Goal: Transaction & Acquisition: Purchase product/service

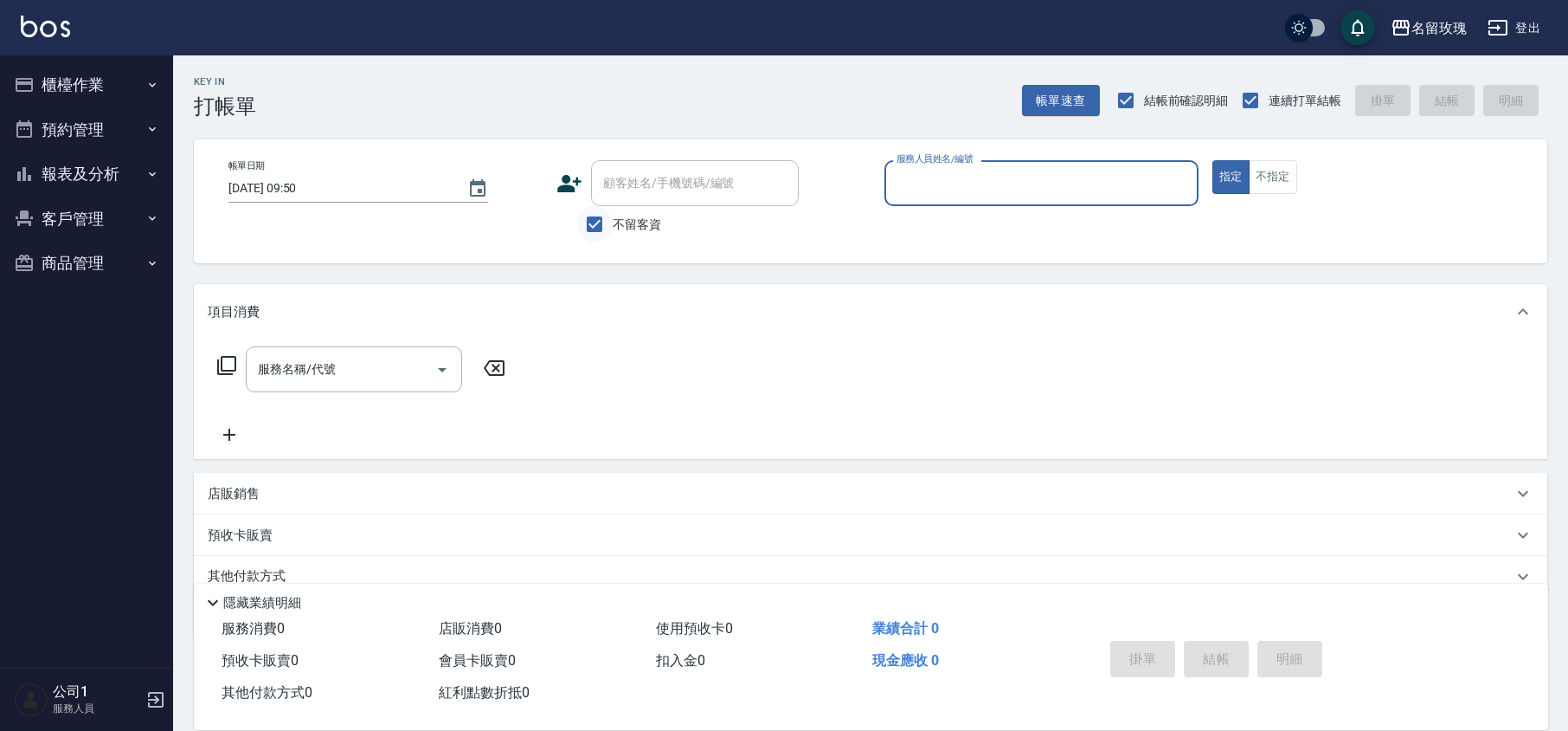
click at [590, 223] on input "不留客資" at bounding box center [594, 224] width 36 height 36
checkbox input "false"
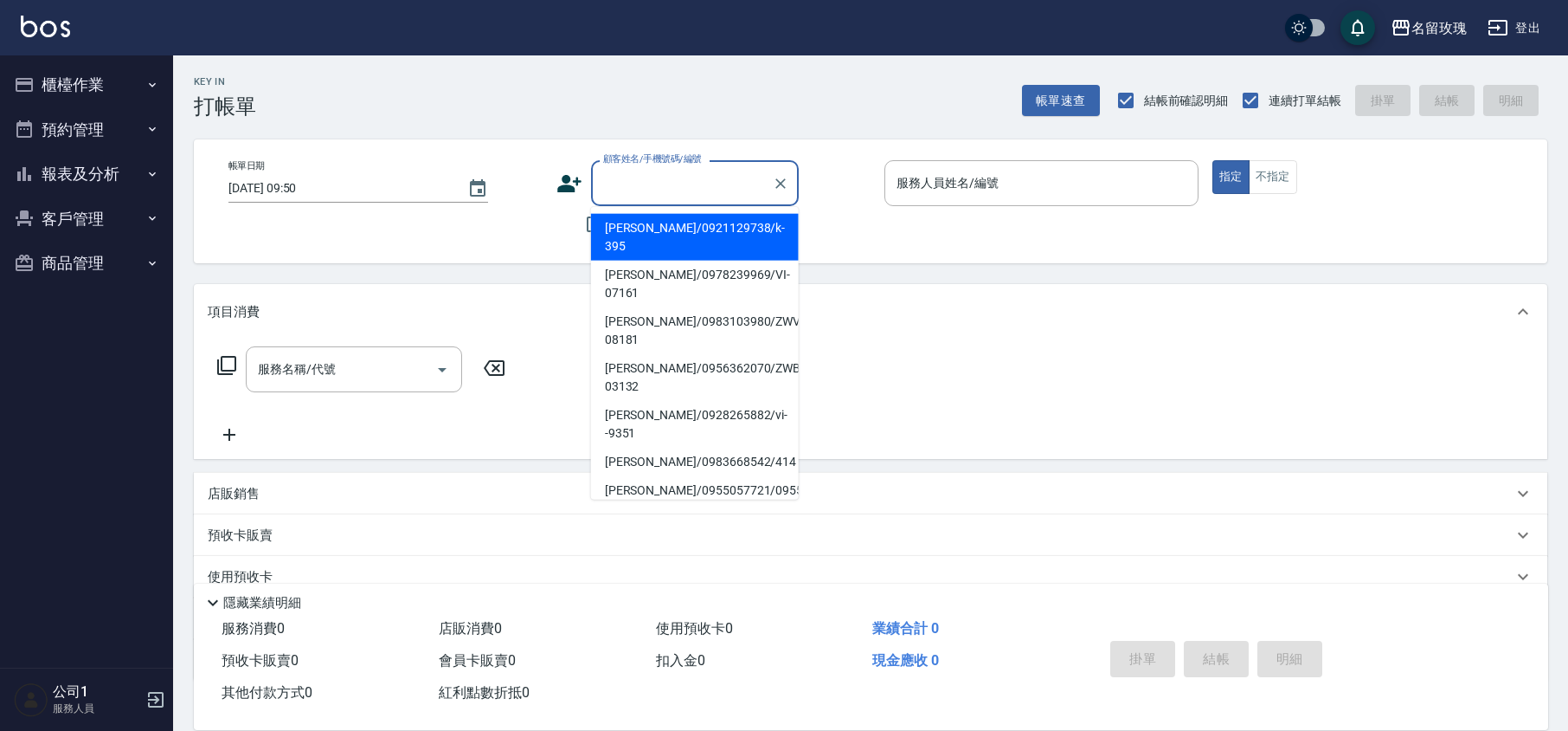
click at [616, 187] on div "顧客姓名/手機號碼/編號 顧客姓名/手機號碼/編號" at bounding box center [695, 182] width 208 height 46
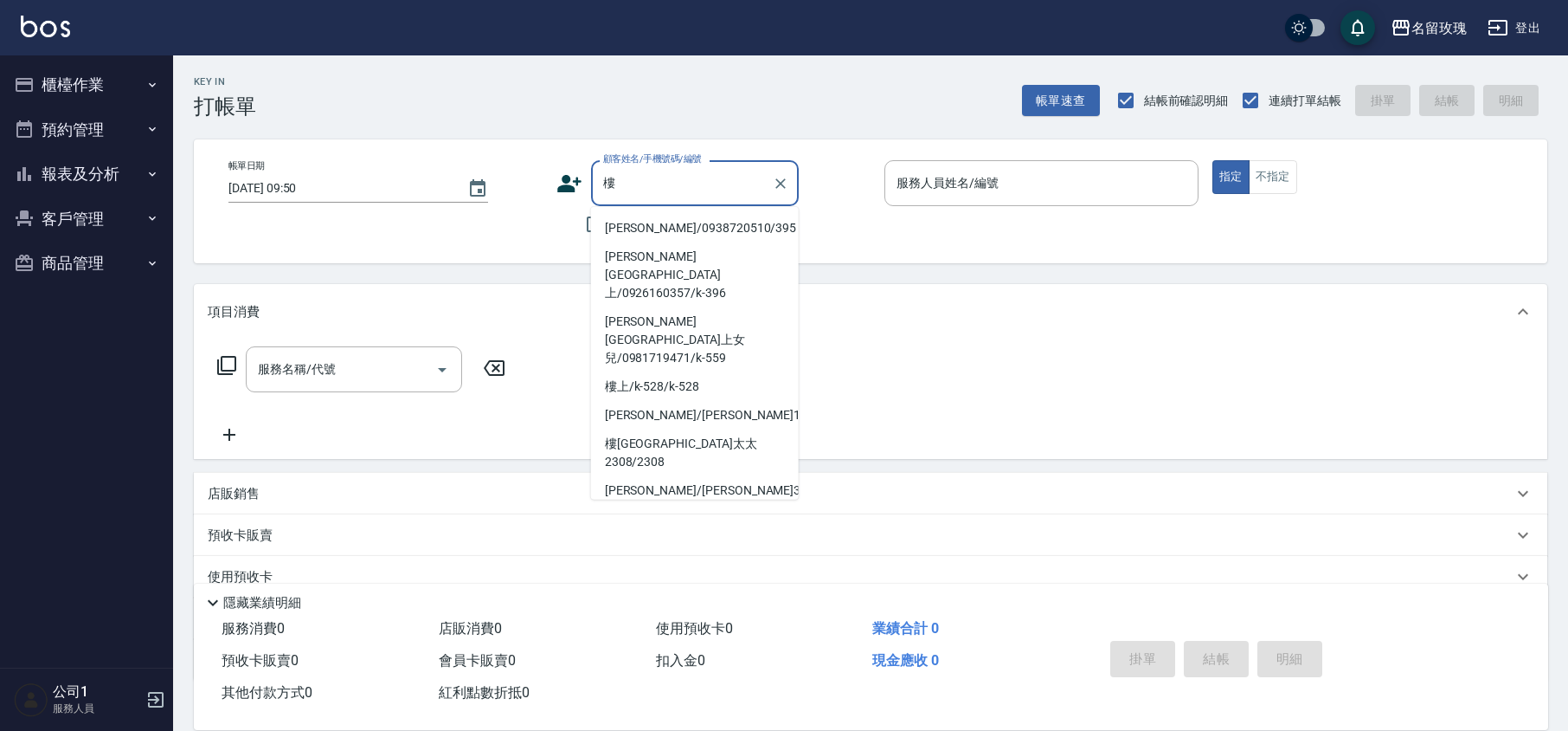
click at [661, 226] on li "[PERSON_NAME]/0938720510/395" at bounding box center [695, 228] width 208 height 29
type input "[PERSON_NAME]/0938720510/395"
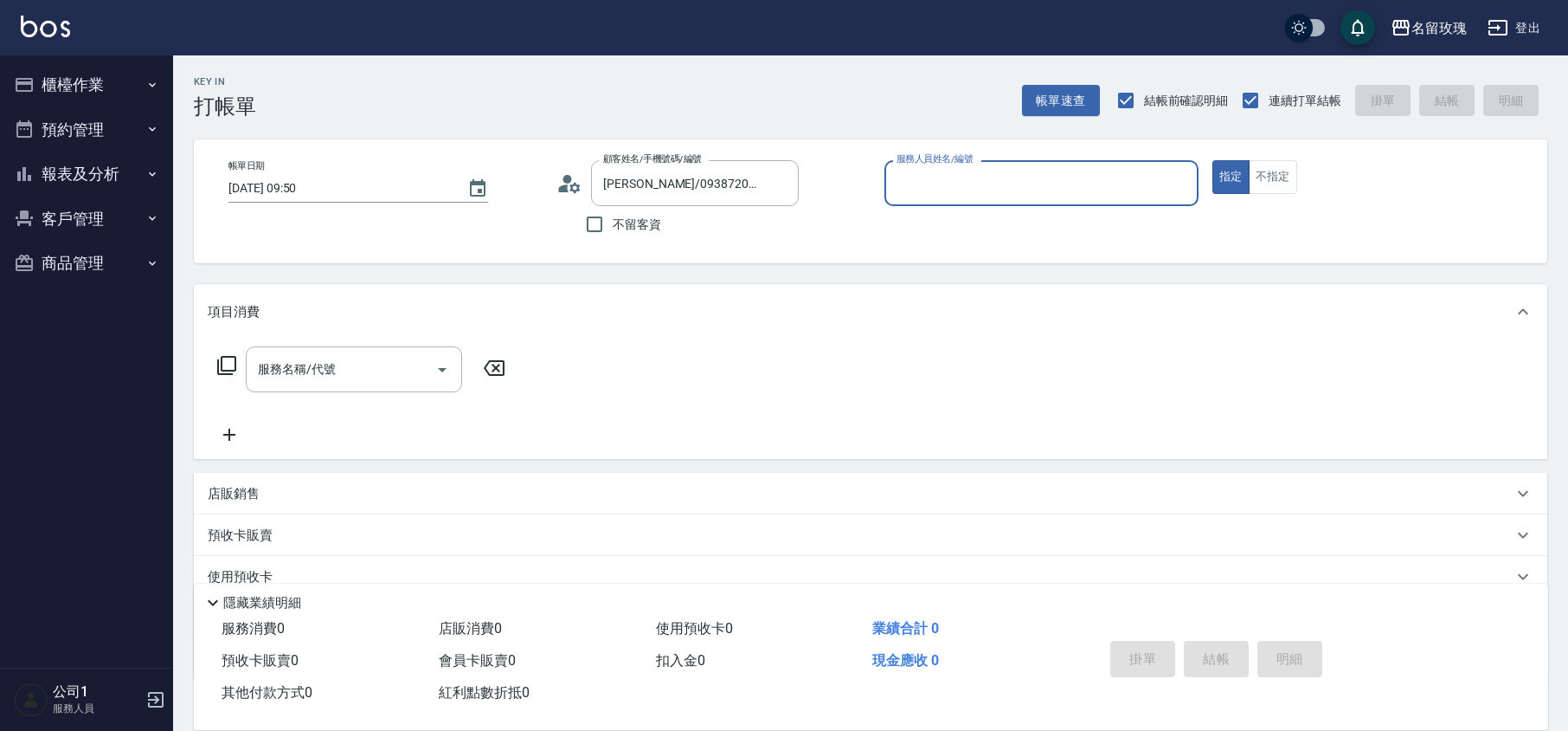
type input "VIVI-2"
click at [569, 182] on icon at bounding box center [569, 184] width 26 height 26
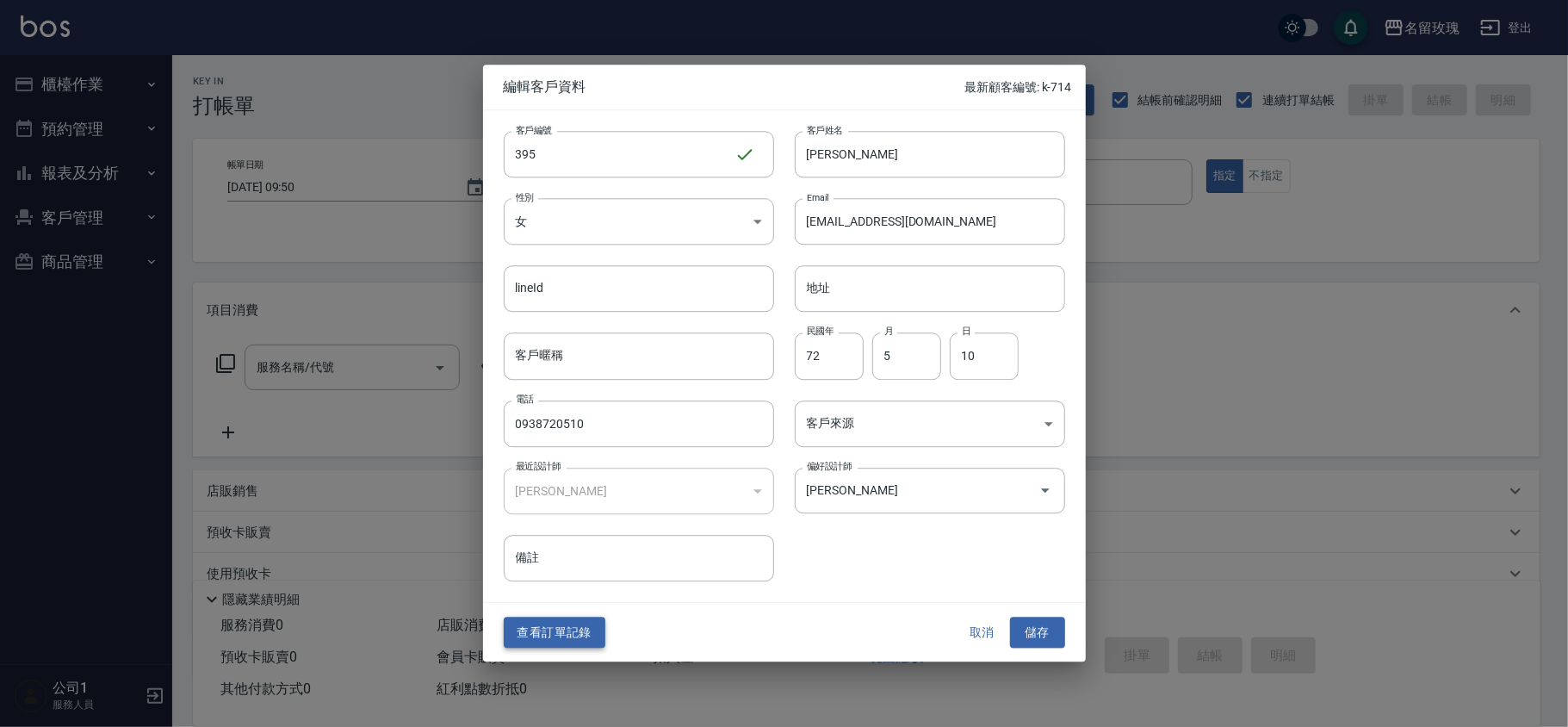
click at [573, 632] on button "查看訂單記錄" at bounding box center [554, 632] width 102 height 31
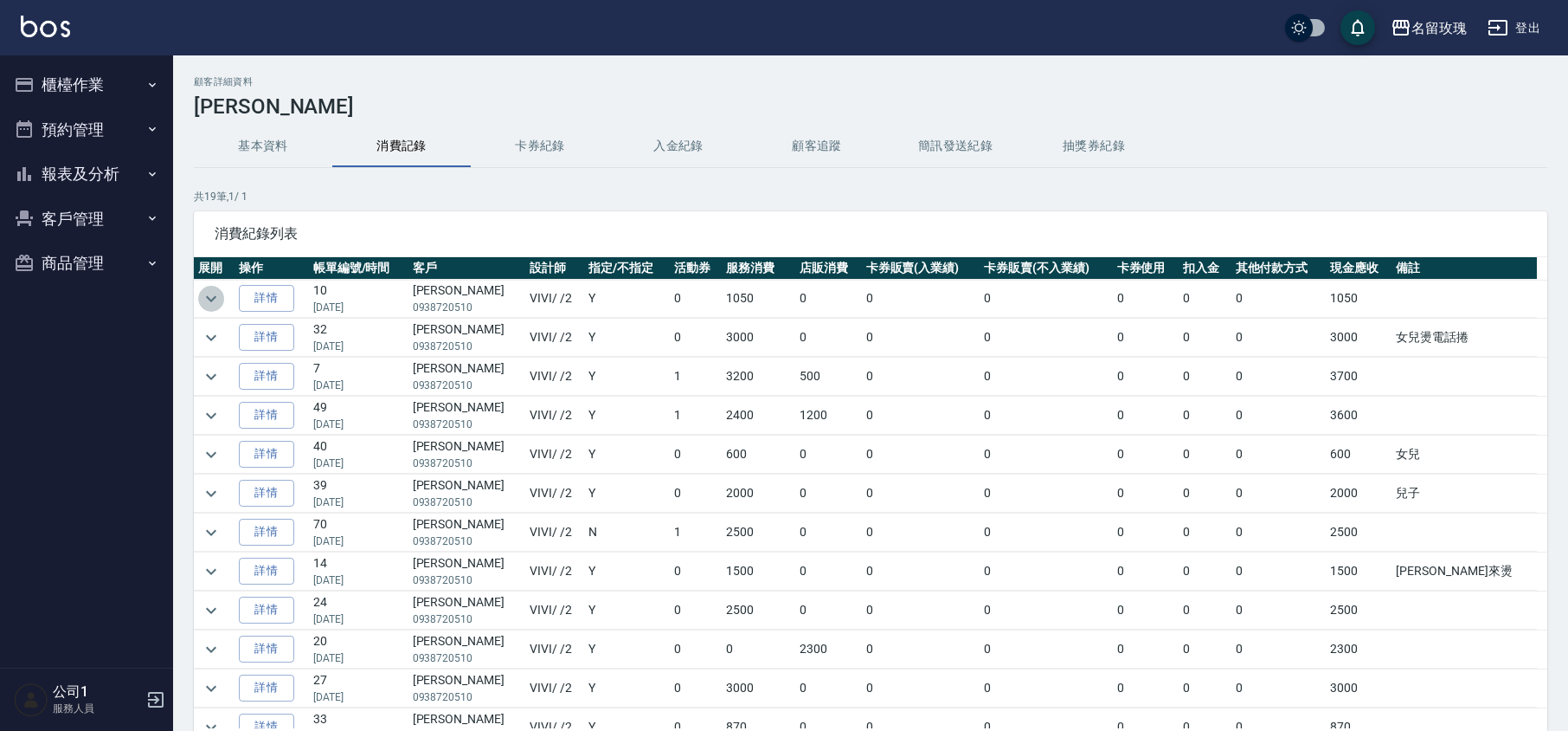
click at [218, 298] on icon "expand row" at bounding box center [211, 298] width 20 height 20
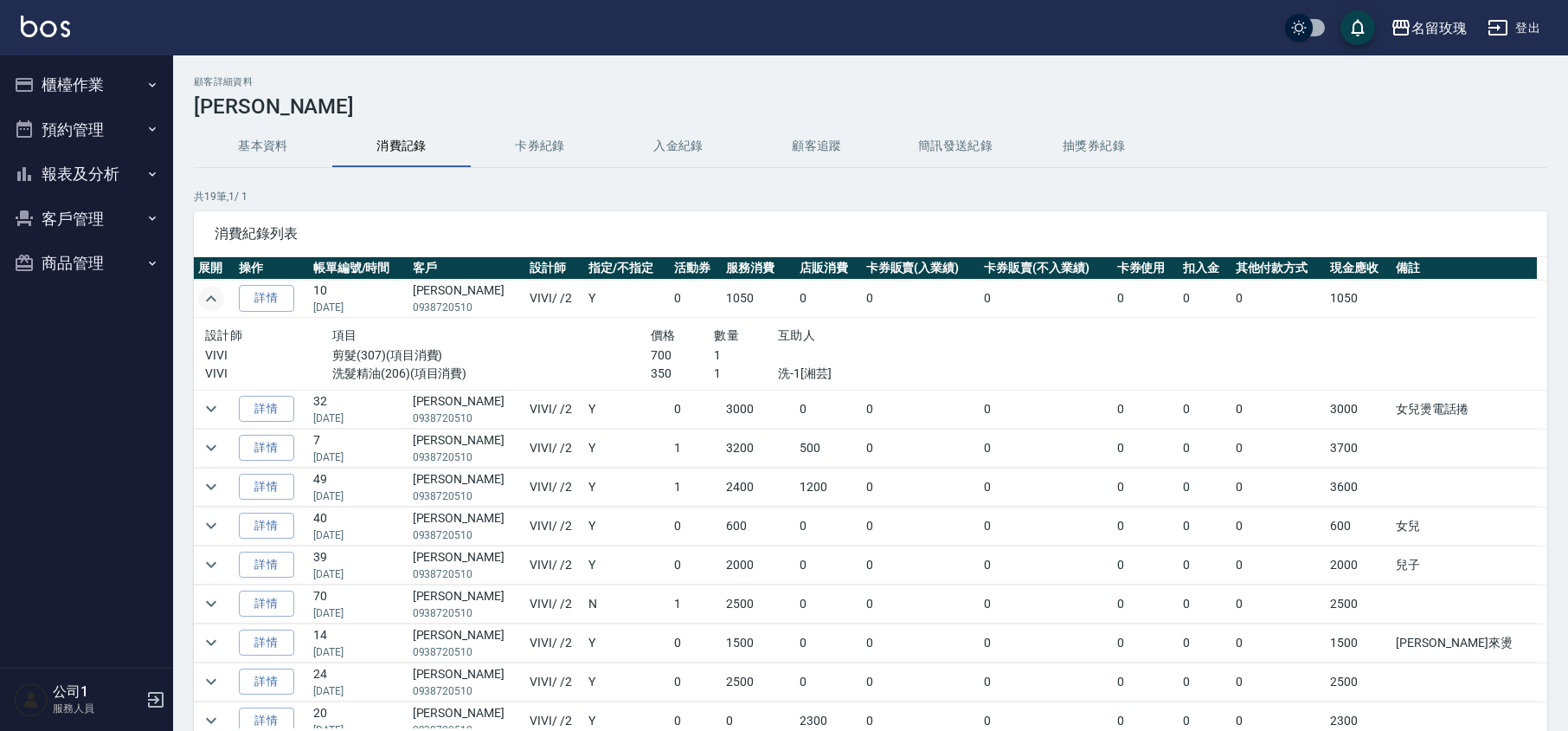
click at [218, 298] on icon "expand row" at bounding box center [211, 298] width 20 height 20
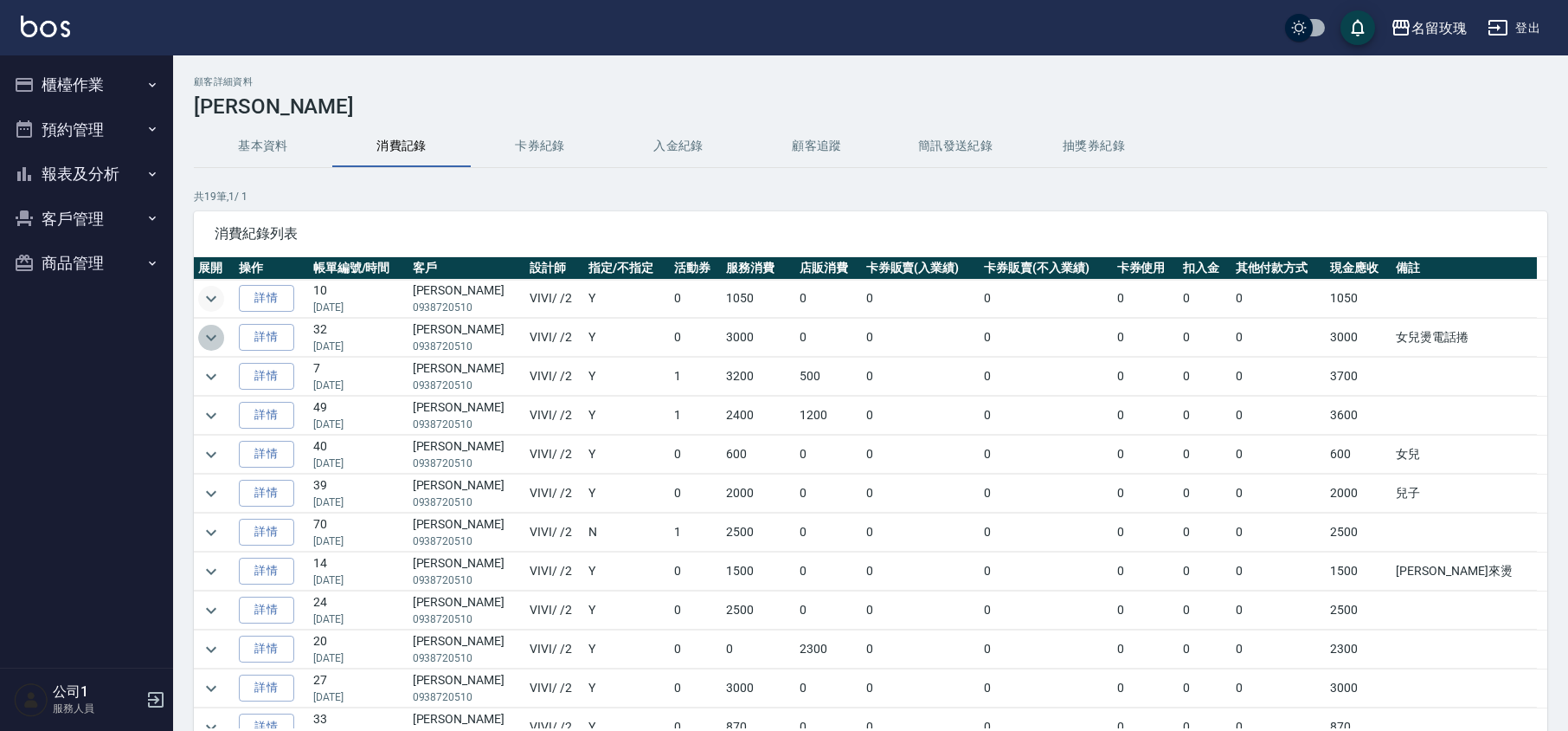
click at [213, 339] on icon "expand row" at bounding box center [211, 337] width 10 height 7
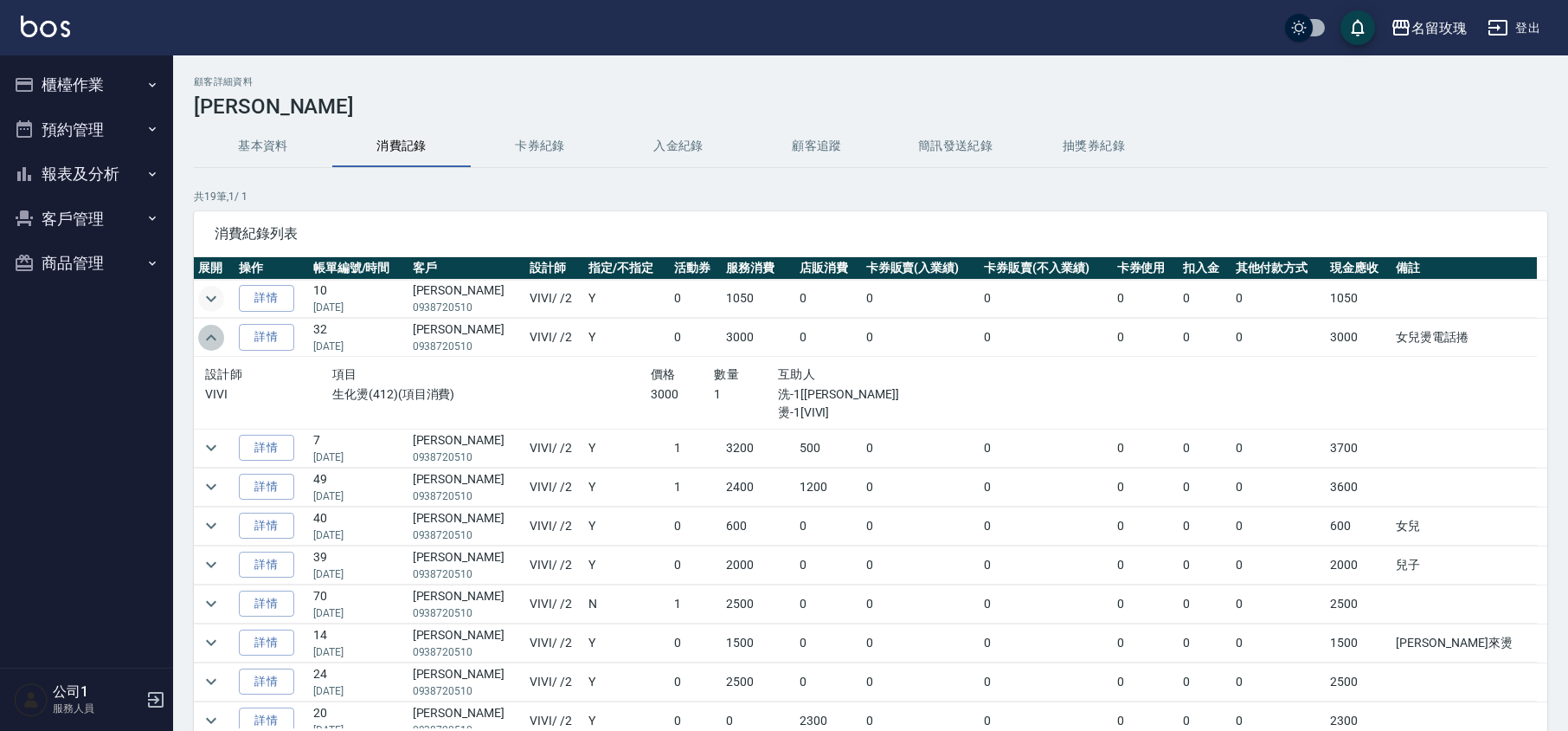
click at [212, 337] on icon "expand row" at bounding box center [211, 337] width 10 height 7
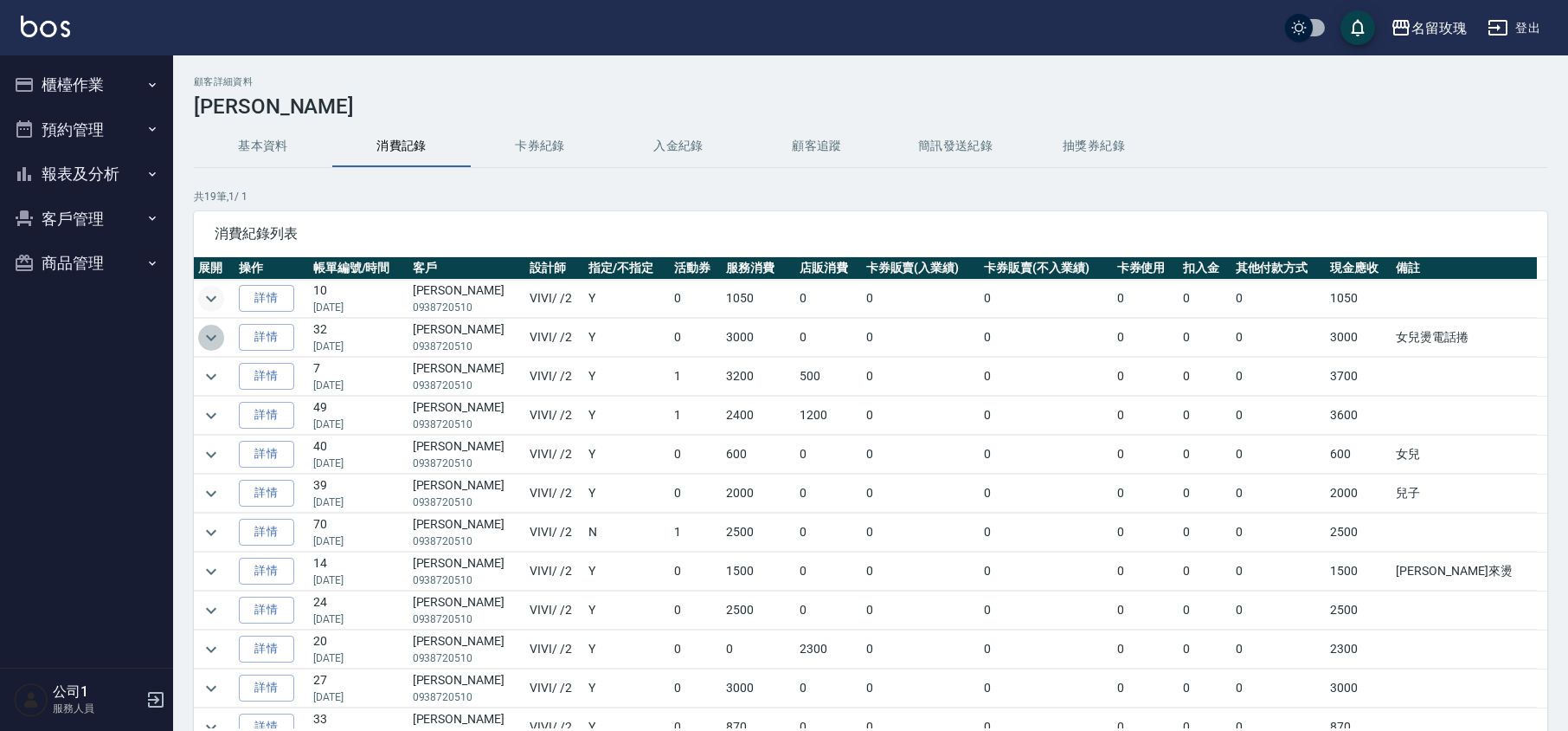
click at [222, 331] on button "expand row" at bounding box center [211, 337] width 26 height 26
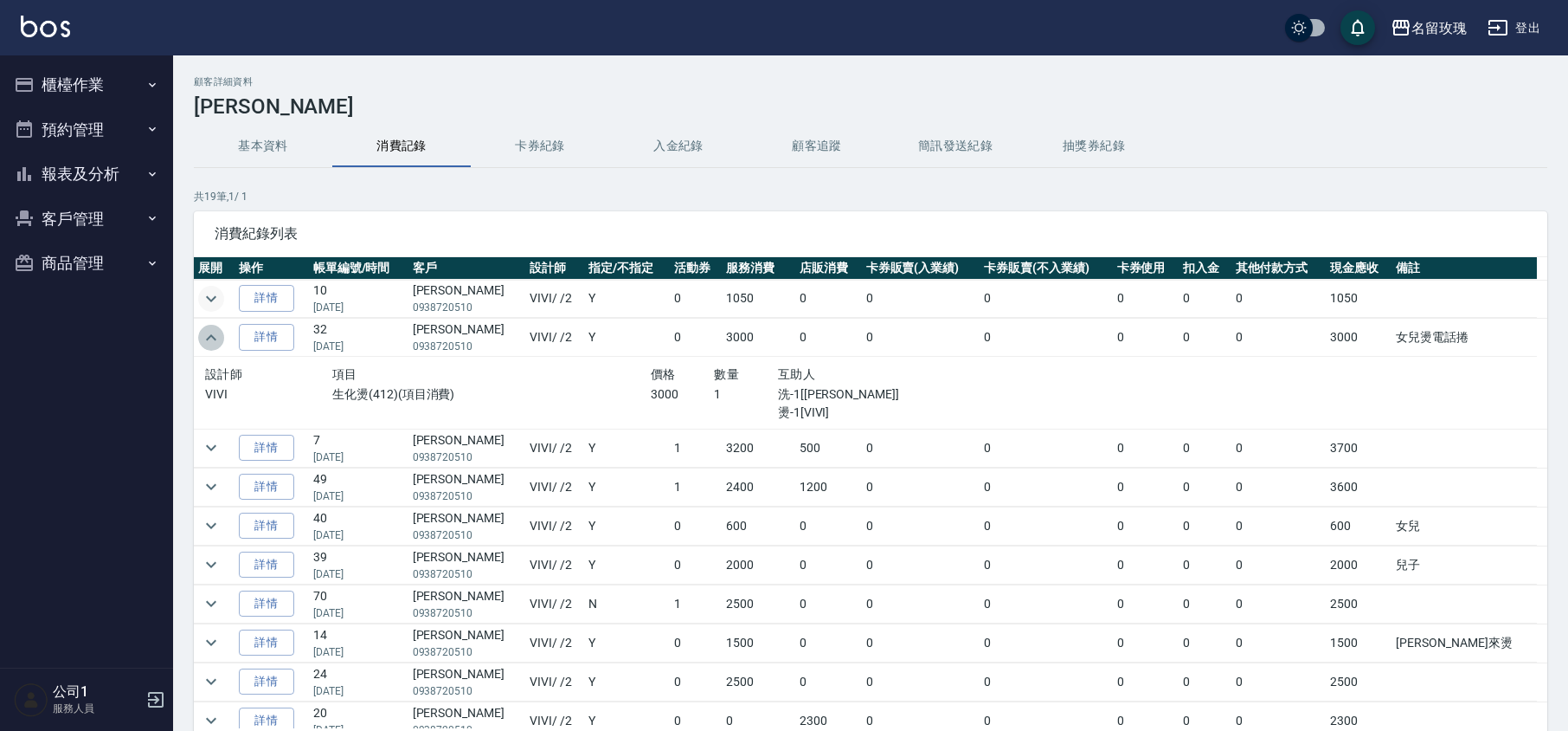
click at [215, 334] on icon "expand row" at bounding box center [211, 337] width 20 height 20
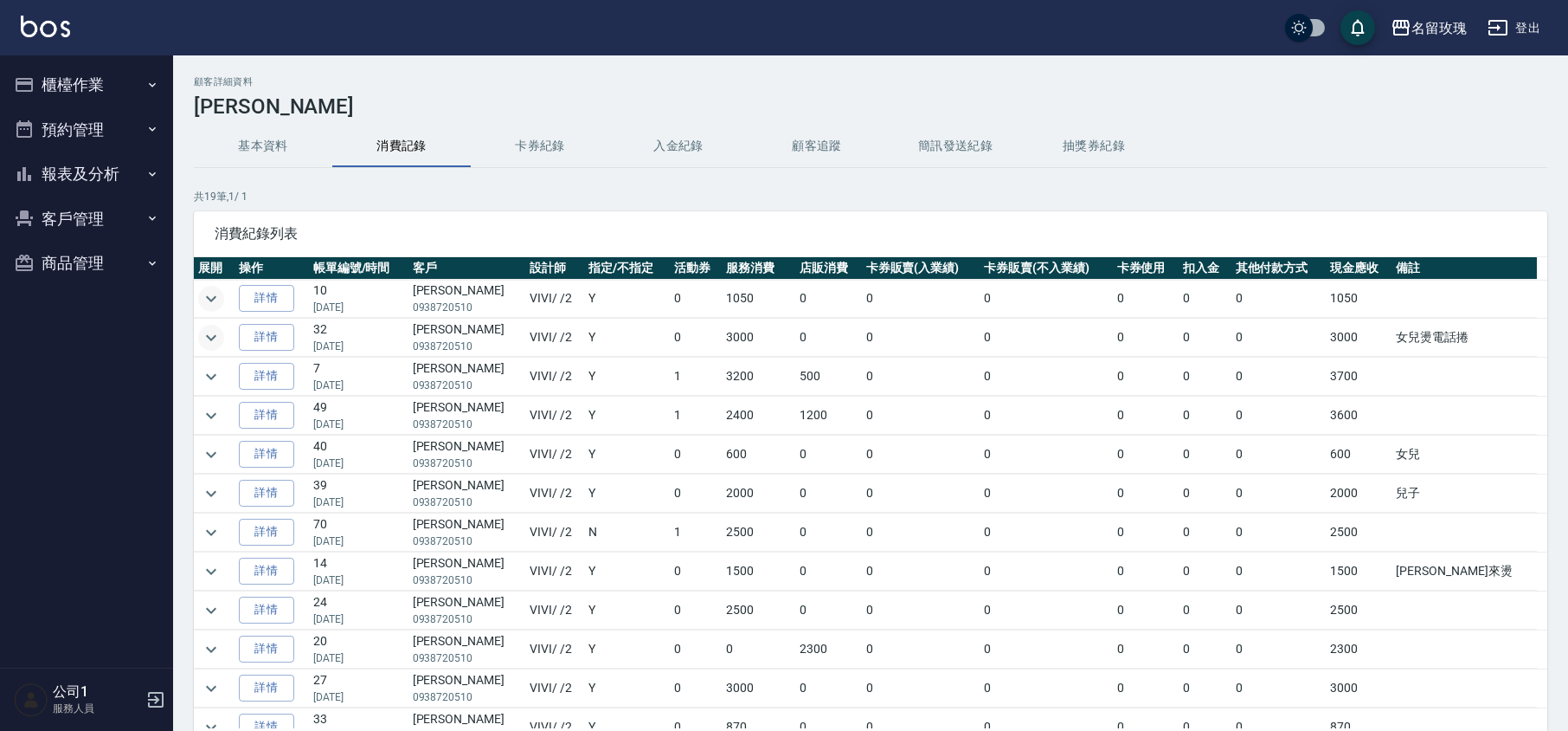
click at [215, 334] on icon "expand row" at bounding box center [211, 337] width 20 height 20
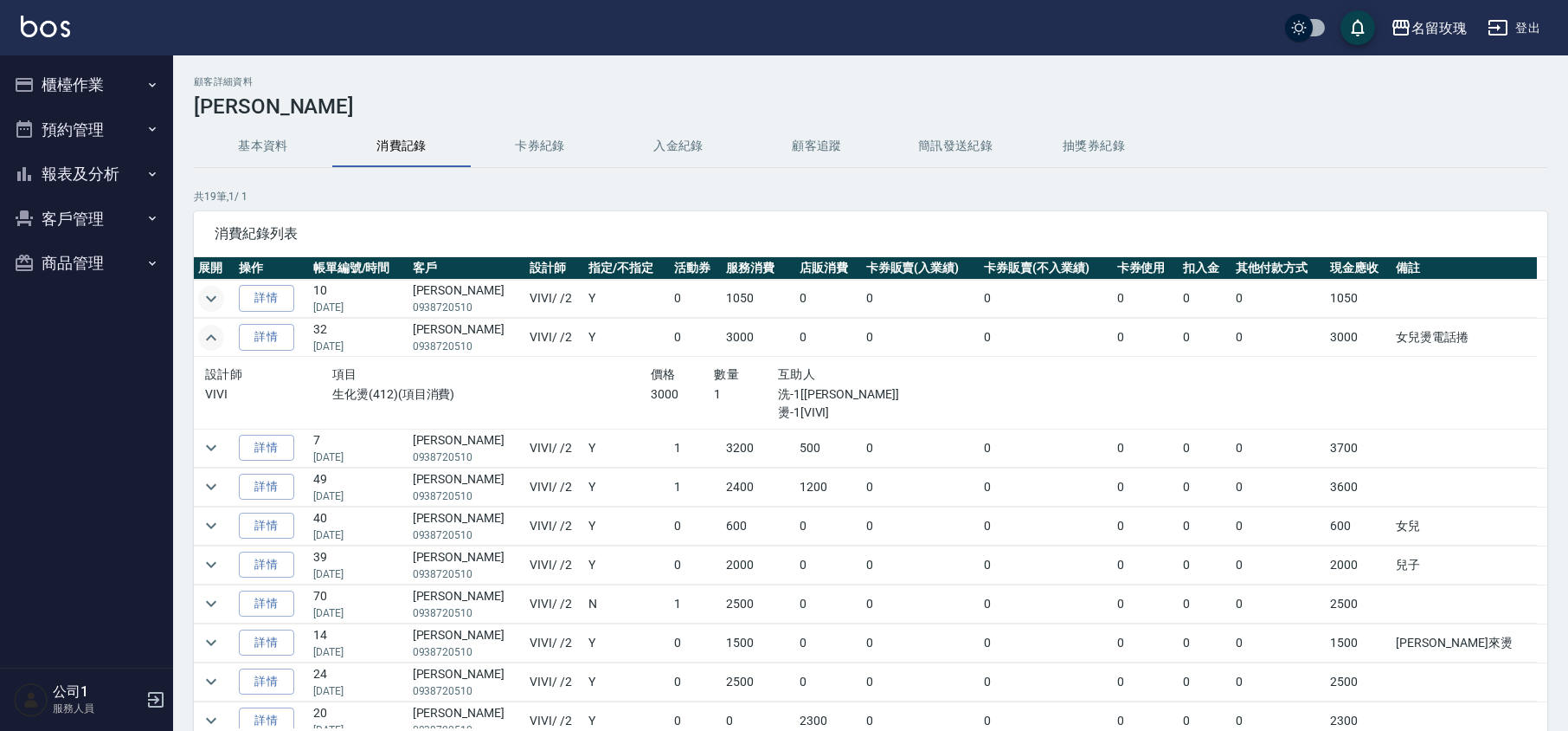
click at [215, 334] on icon "expand row" at bounding box center [211, 337] width 20 height 20
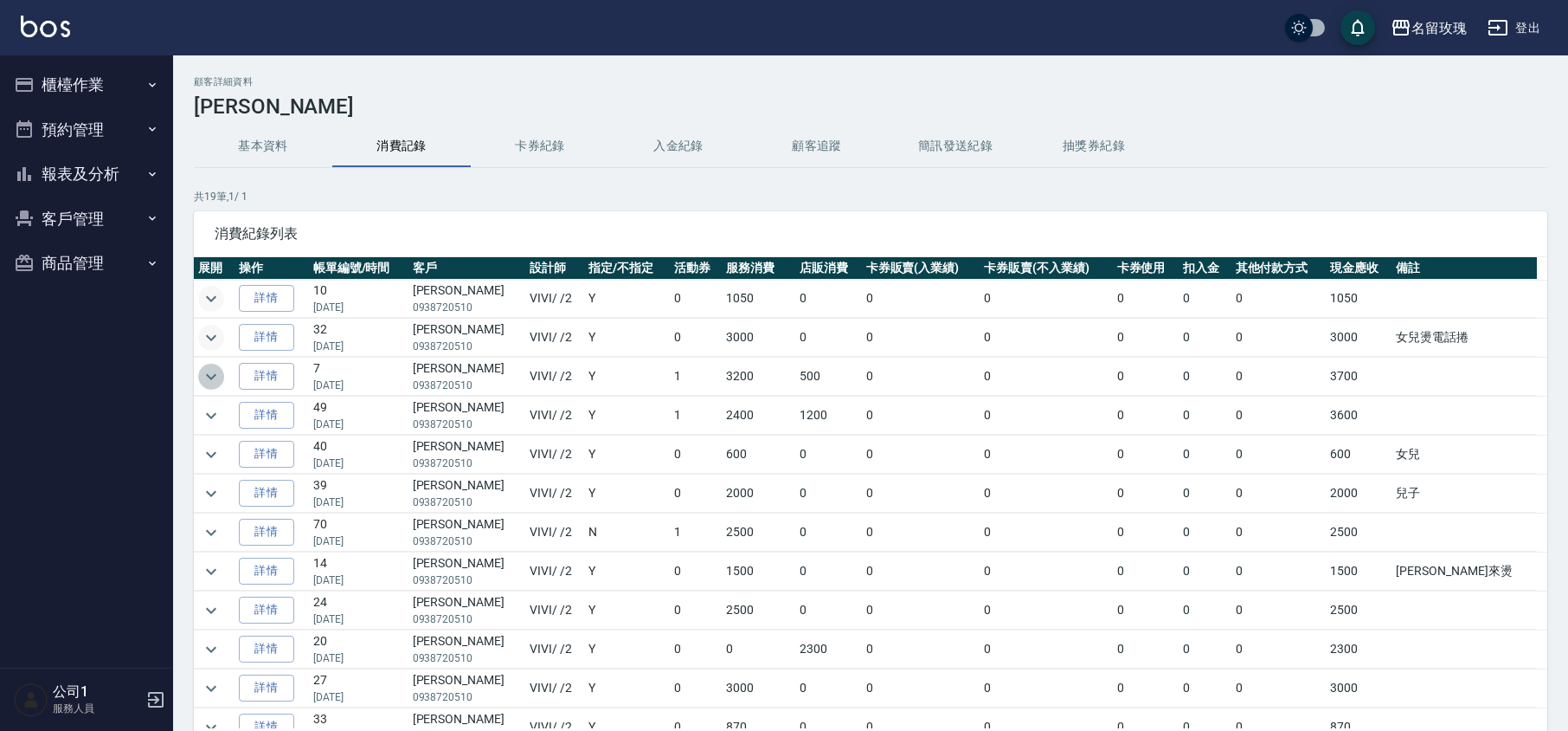
click at [211, 375] on icon "expand row" at bounding box center [211, 376] width 20 height 20
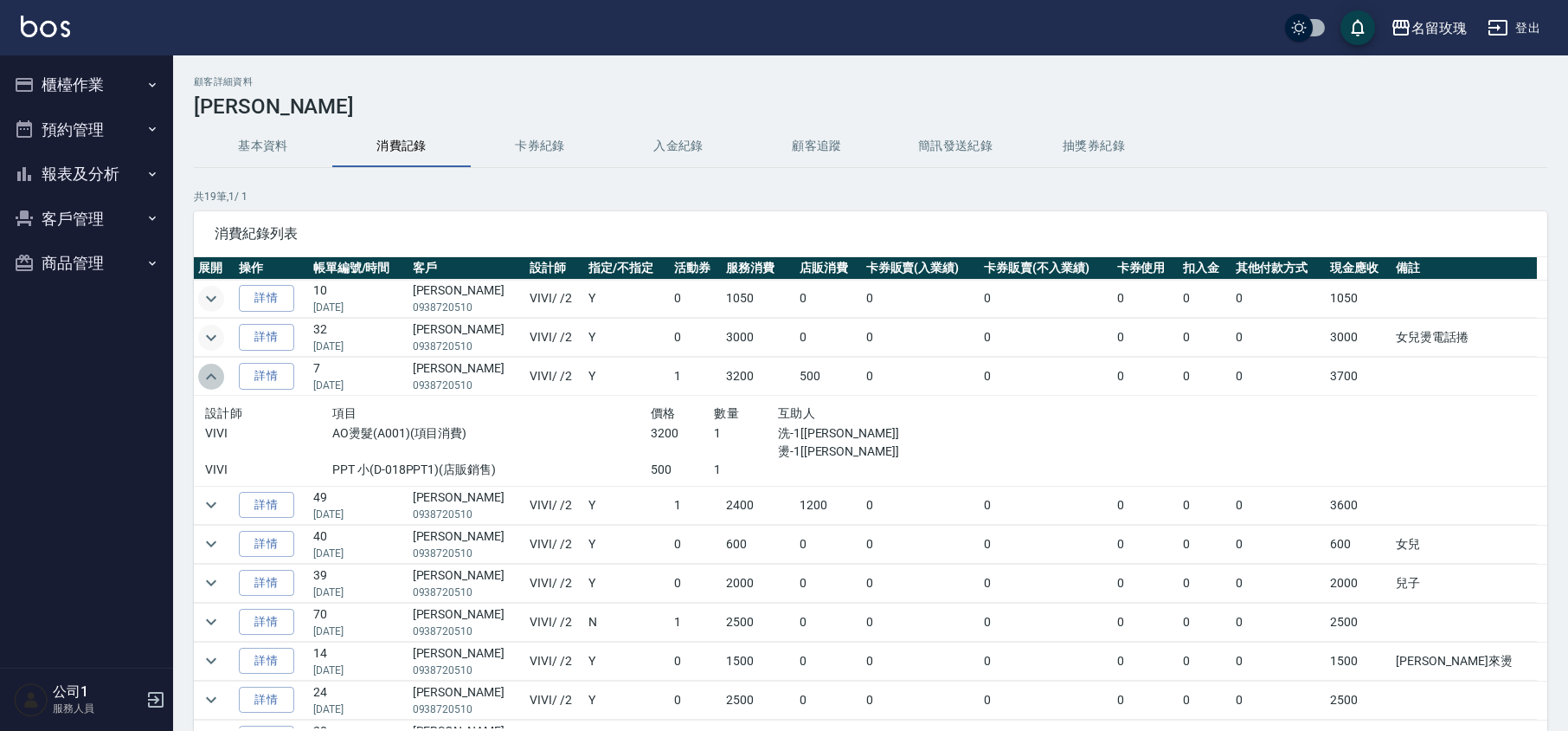
click at [211, 371] on icon "expand row" at bounding box center [211, 376] width 20 height 20
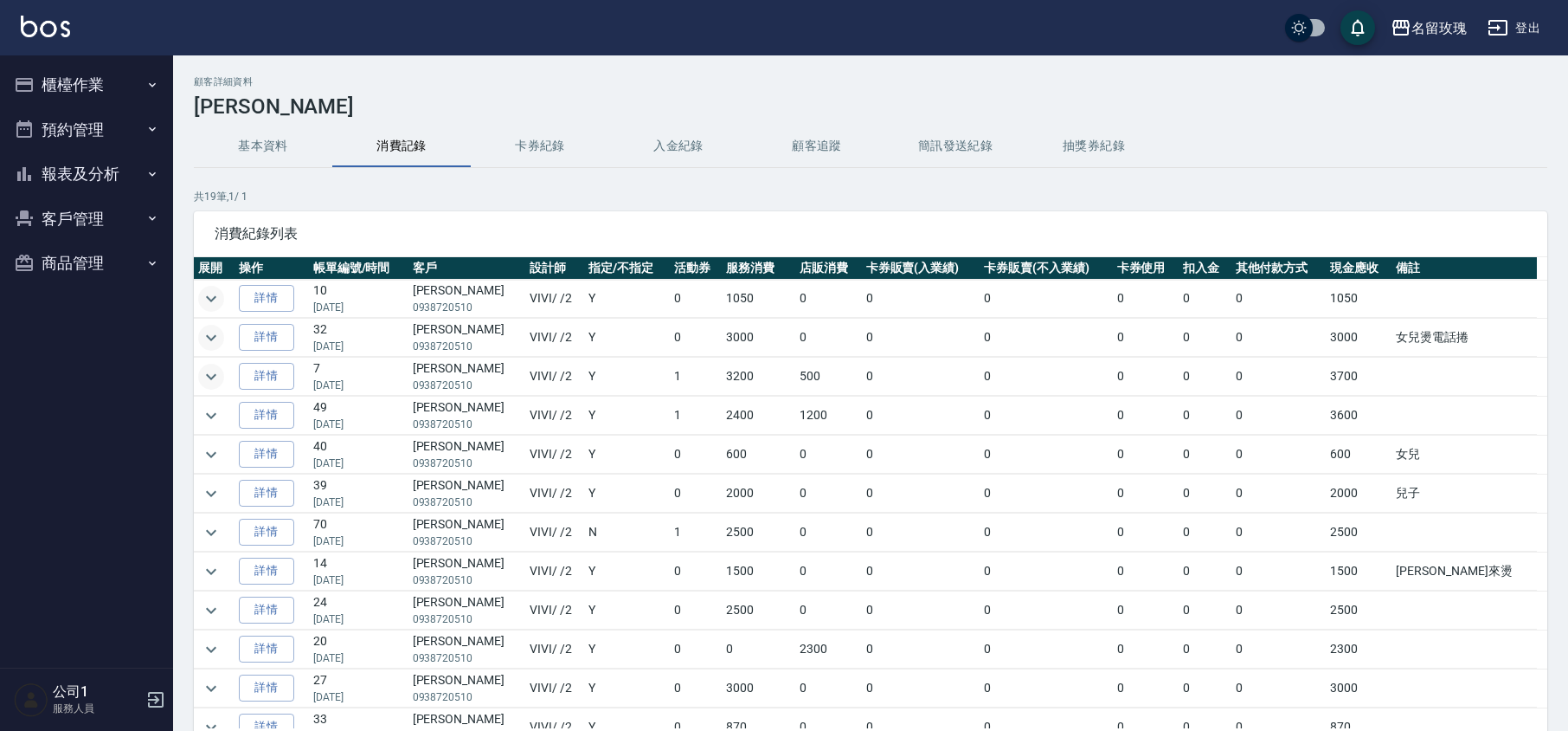
click at [210, 379] on icon "expand row" at bounding box center [211, 376] width 10 height 7
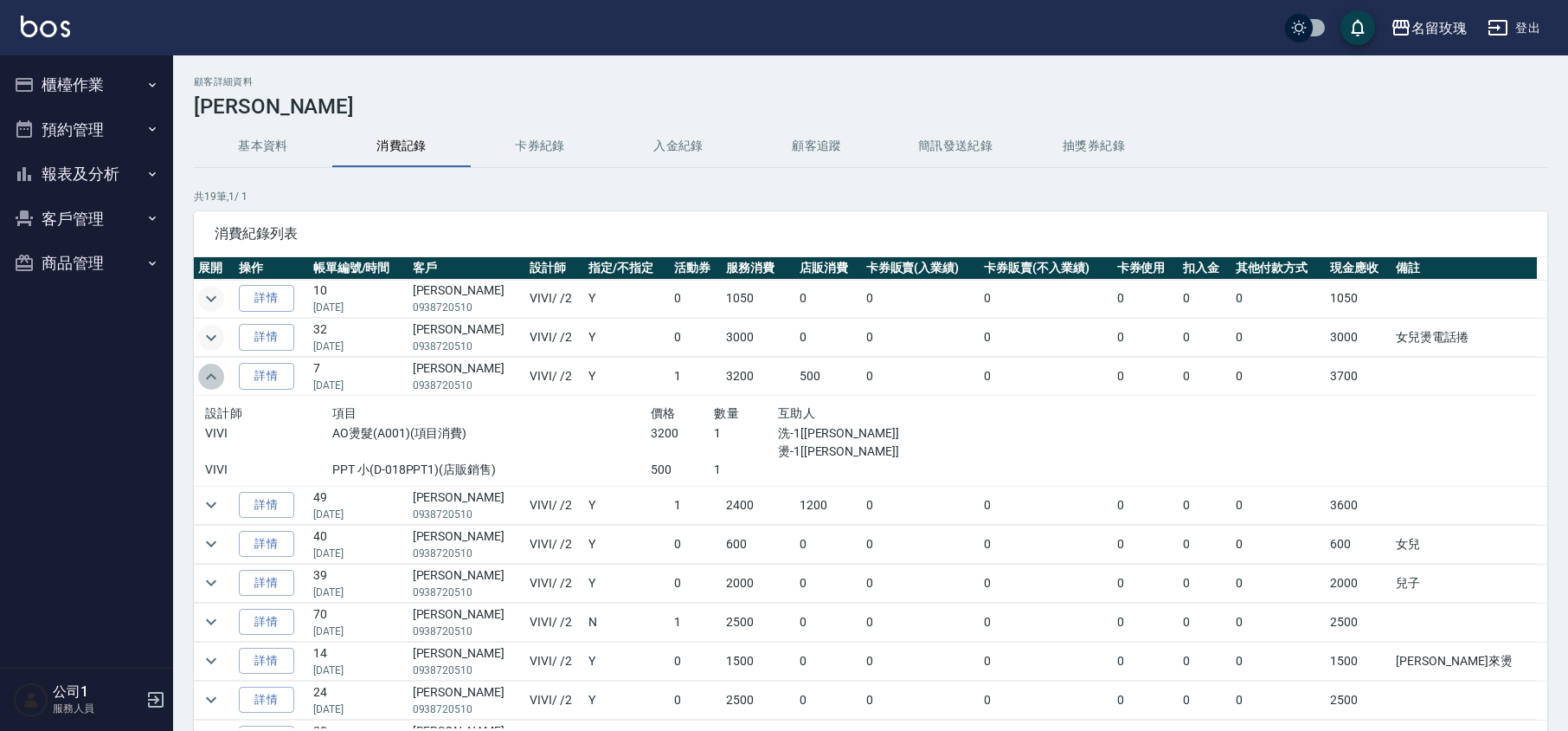
click at [210, 379] on icon "expand row" at bounding box center [211, 376] width 20 height 20
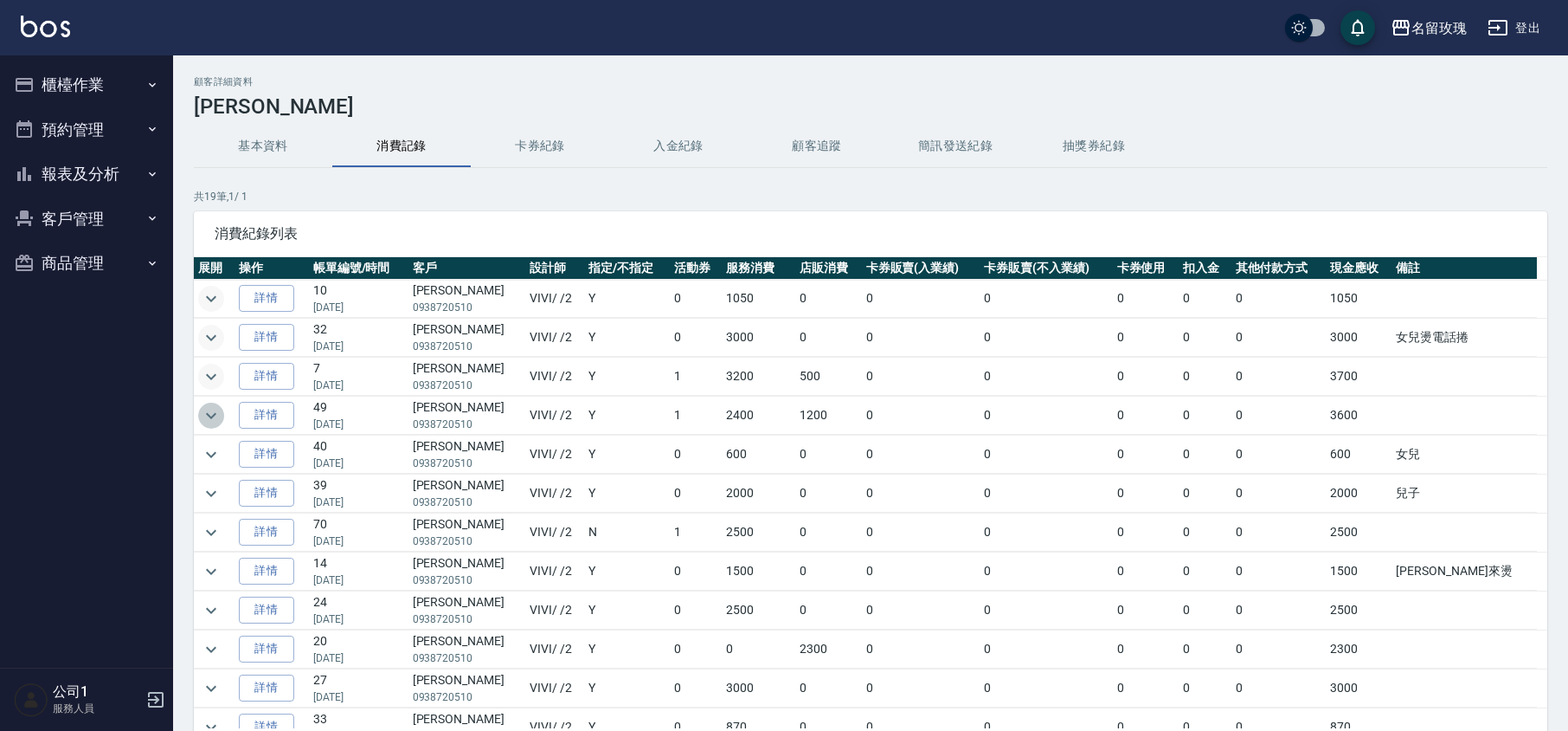
click at [209, 415] on icon "expand row" at bounding box center [211, 415] width 20 height 20
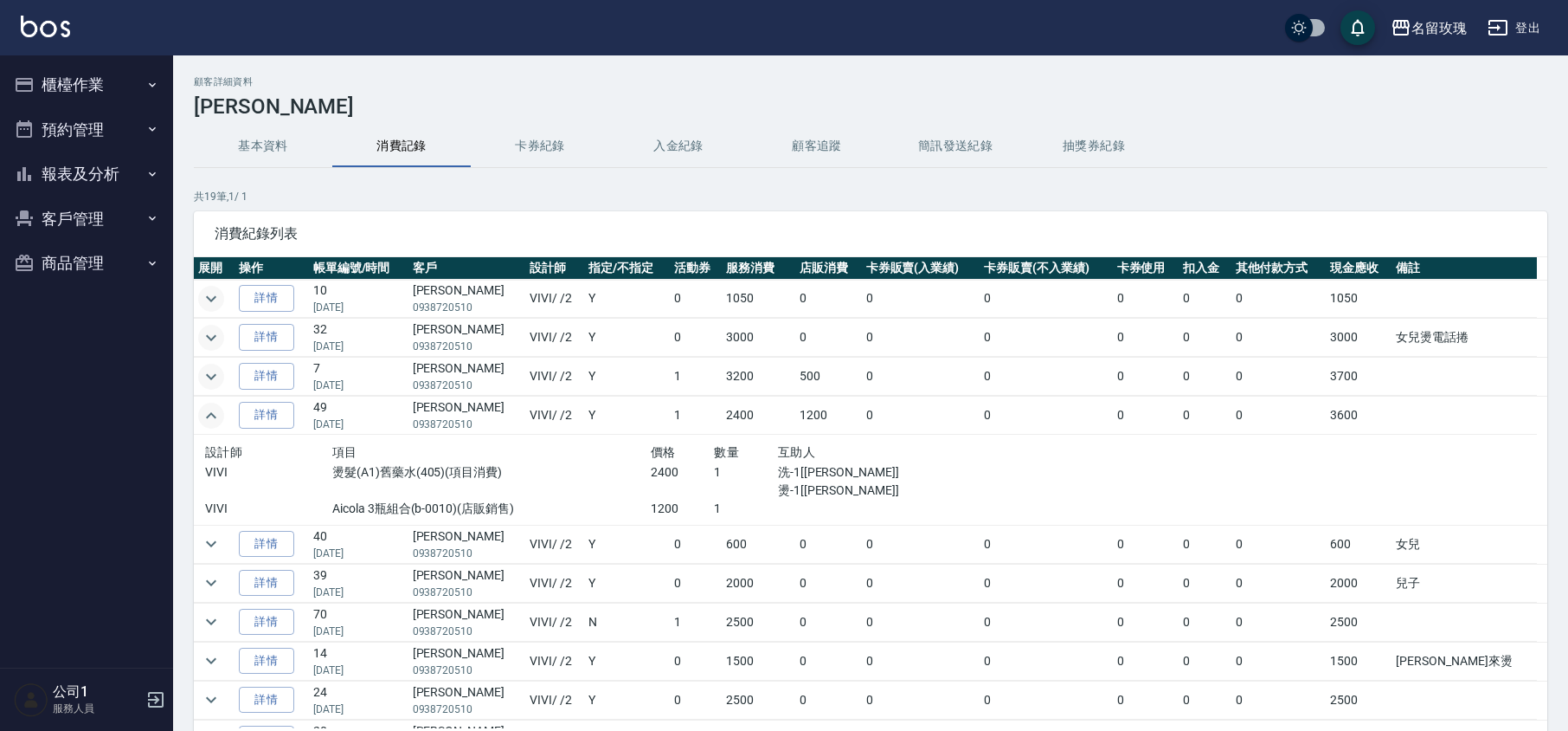
click at [209, 413] on icon "expand row" at bounding box center [211, 415] width 20 height 20
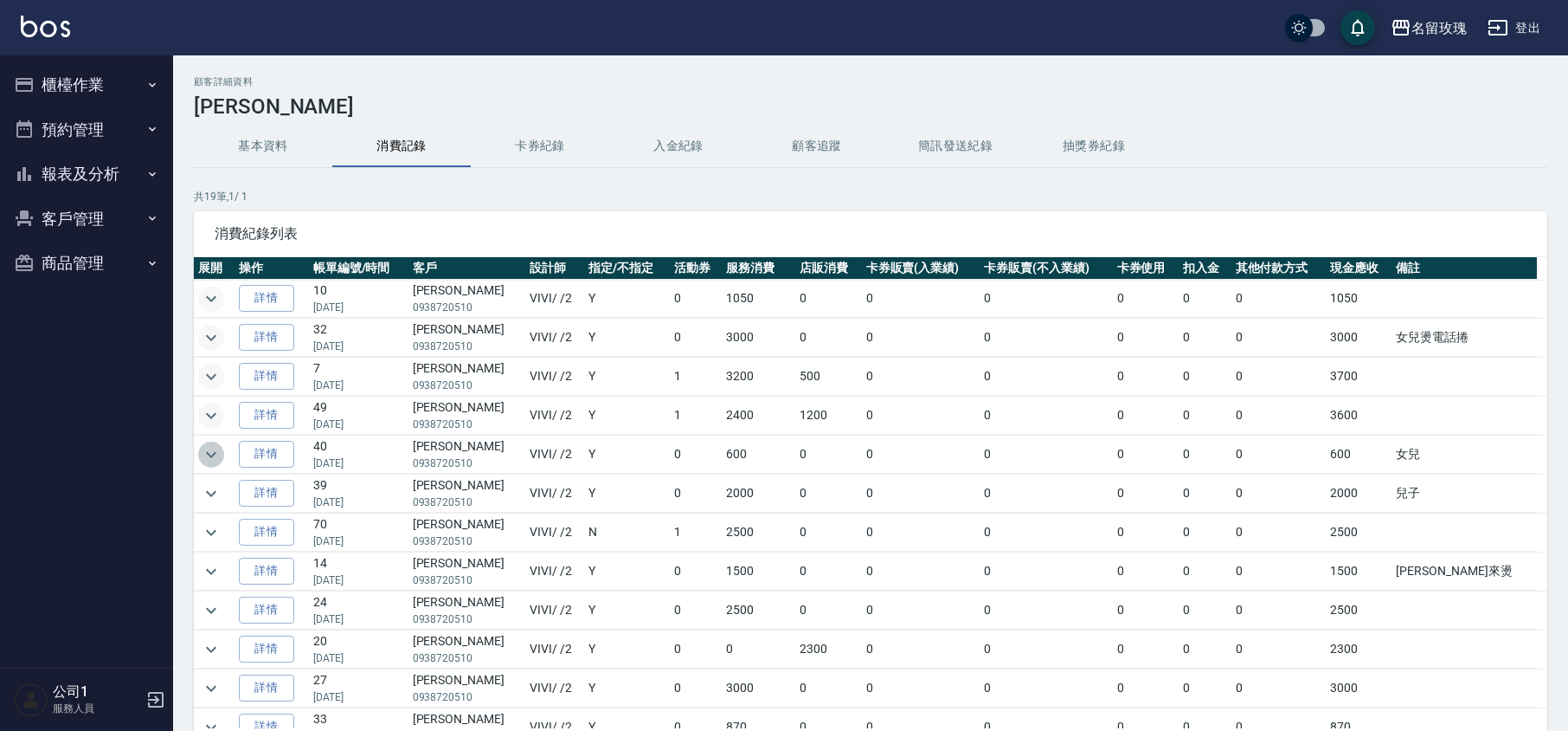
click at [218, 451] on icon "expand row" at bounding box center [211, 454] width 20 height 20
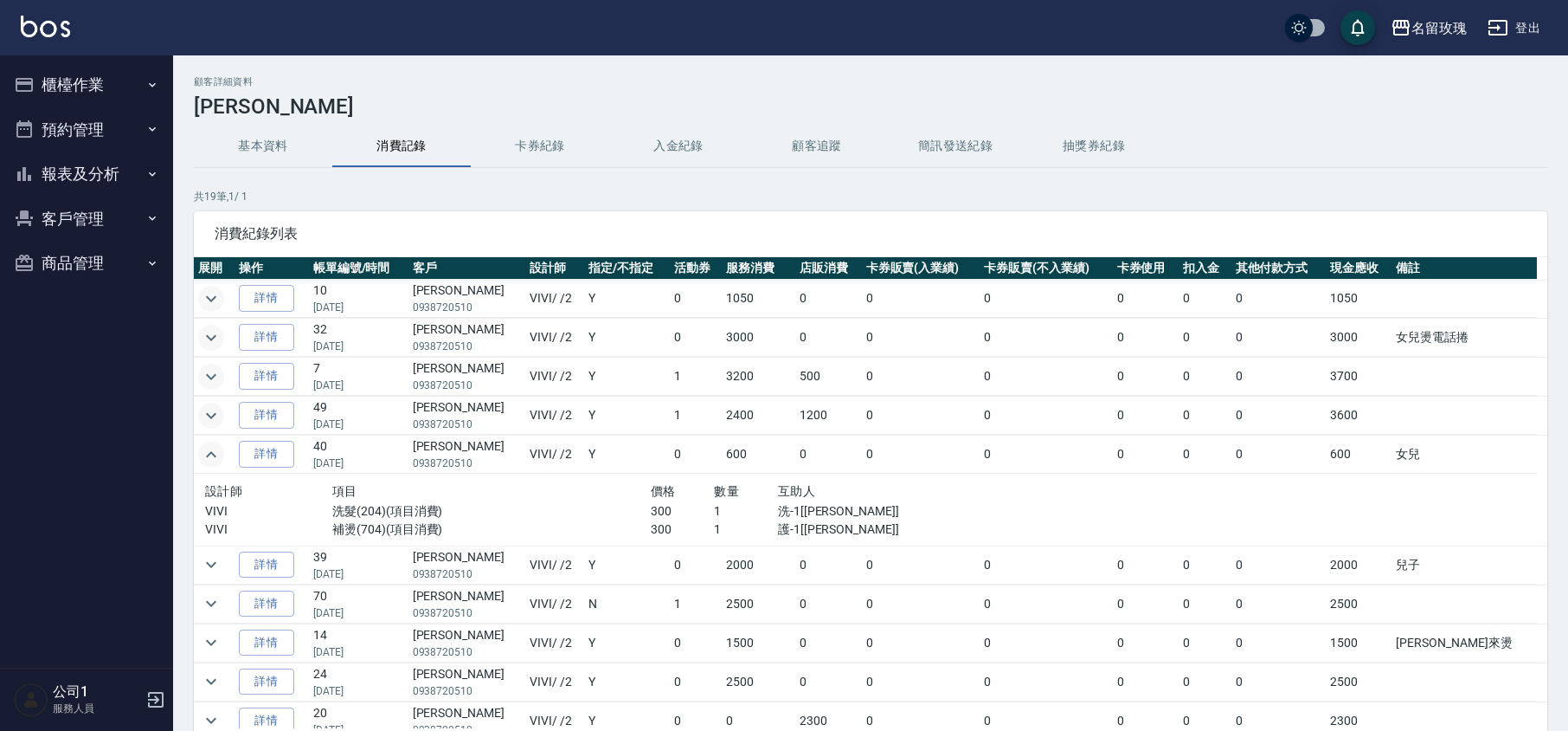
click at [219, 451] on icon "expand row" at bounding box center [211, 454] width 20 height 20
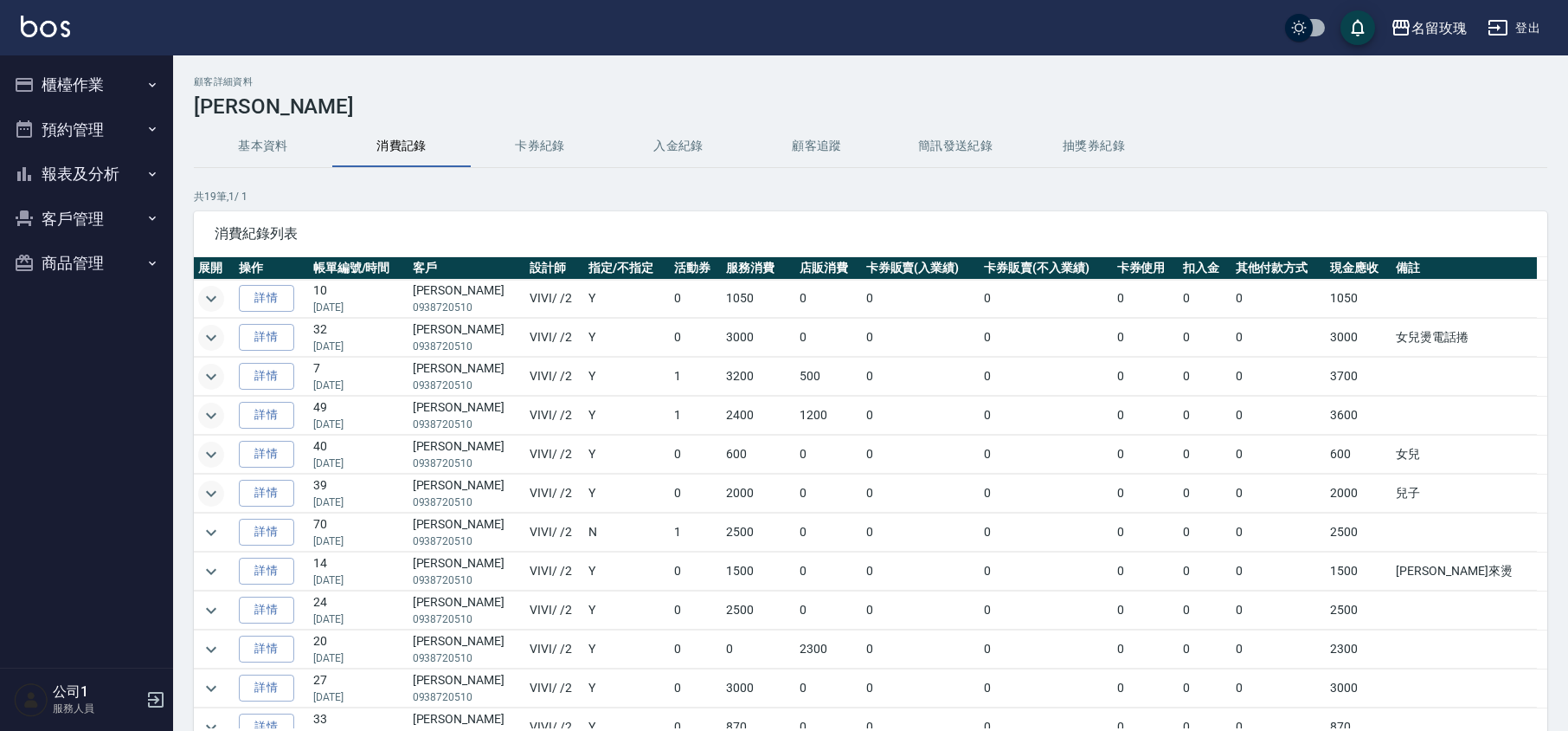
click at [212, 499] on icon "expand row" at bounding box center [211, 493] width 20 height 20
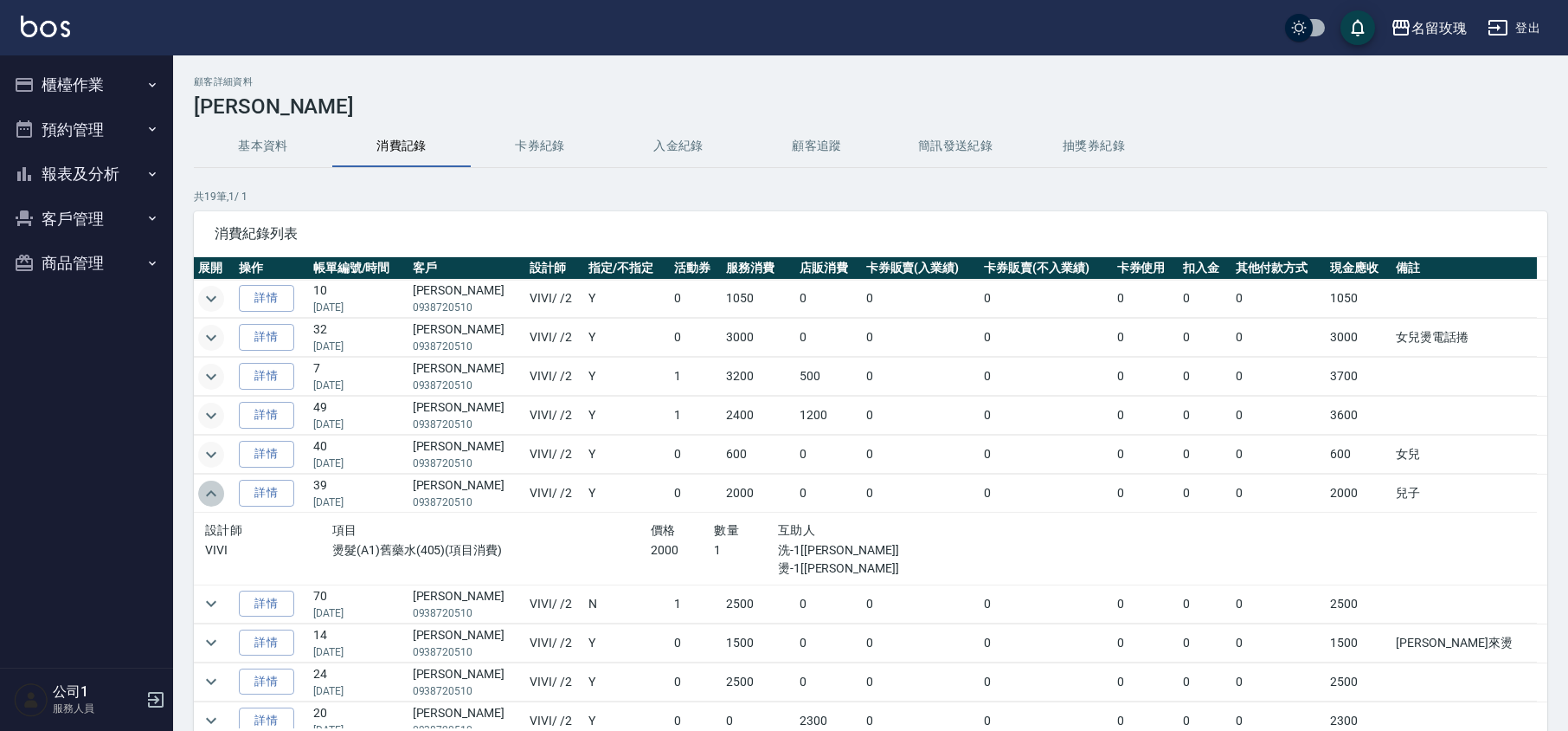
click at [215, 493] on icon "expand row" at bounding box center [211, 493] width 20 height 20
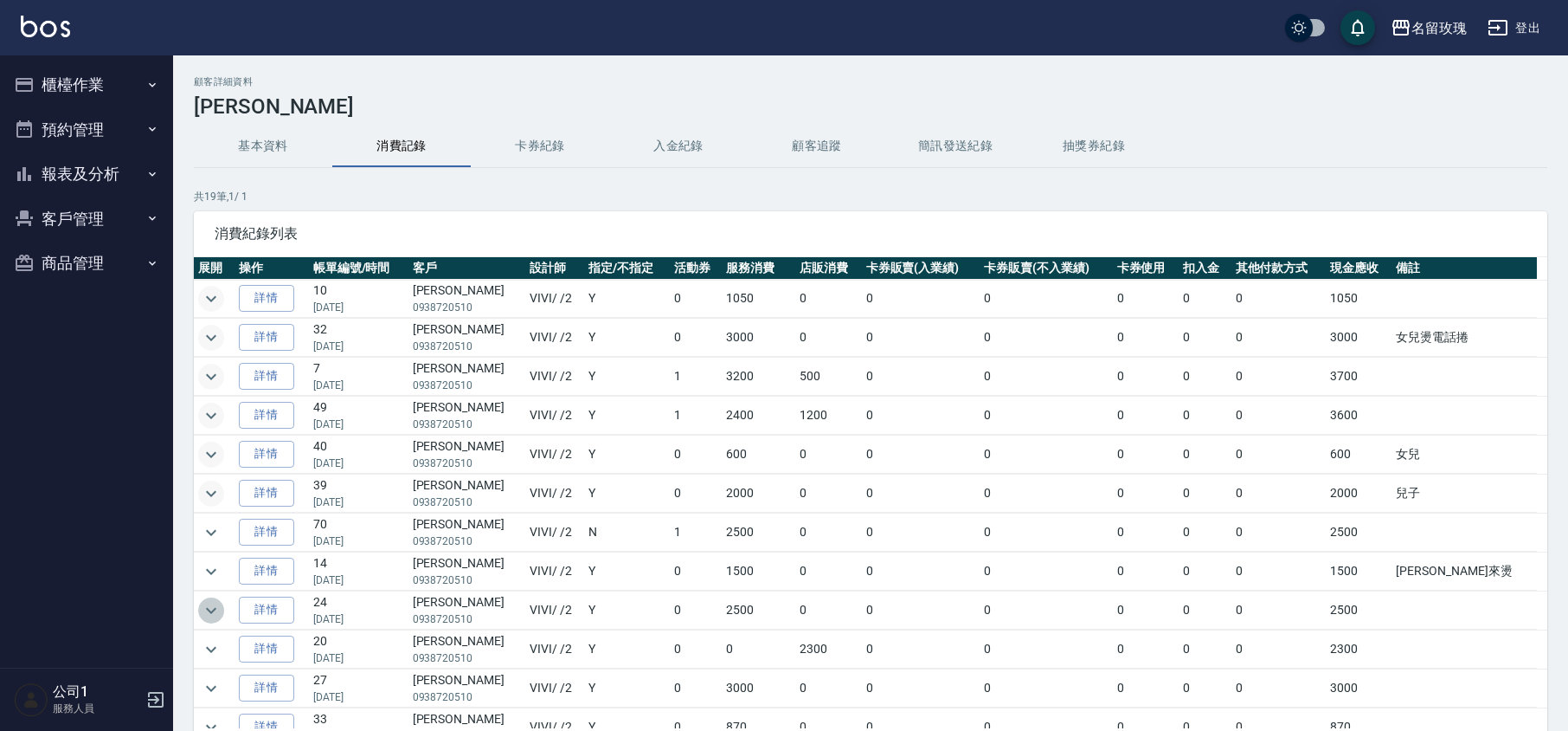
click at [208, 620] on icon "expand row" at bounding box center [211, 610] width 20 height 20
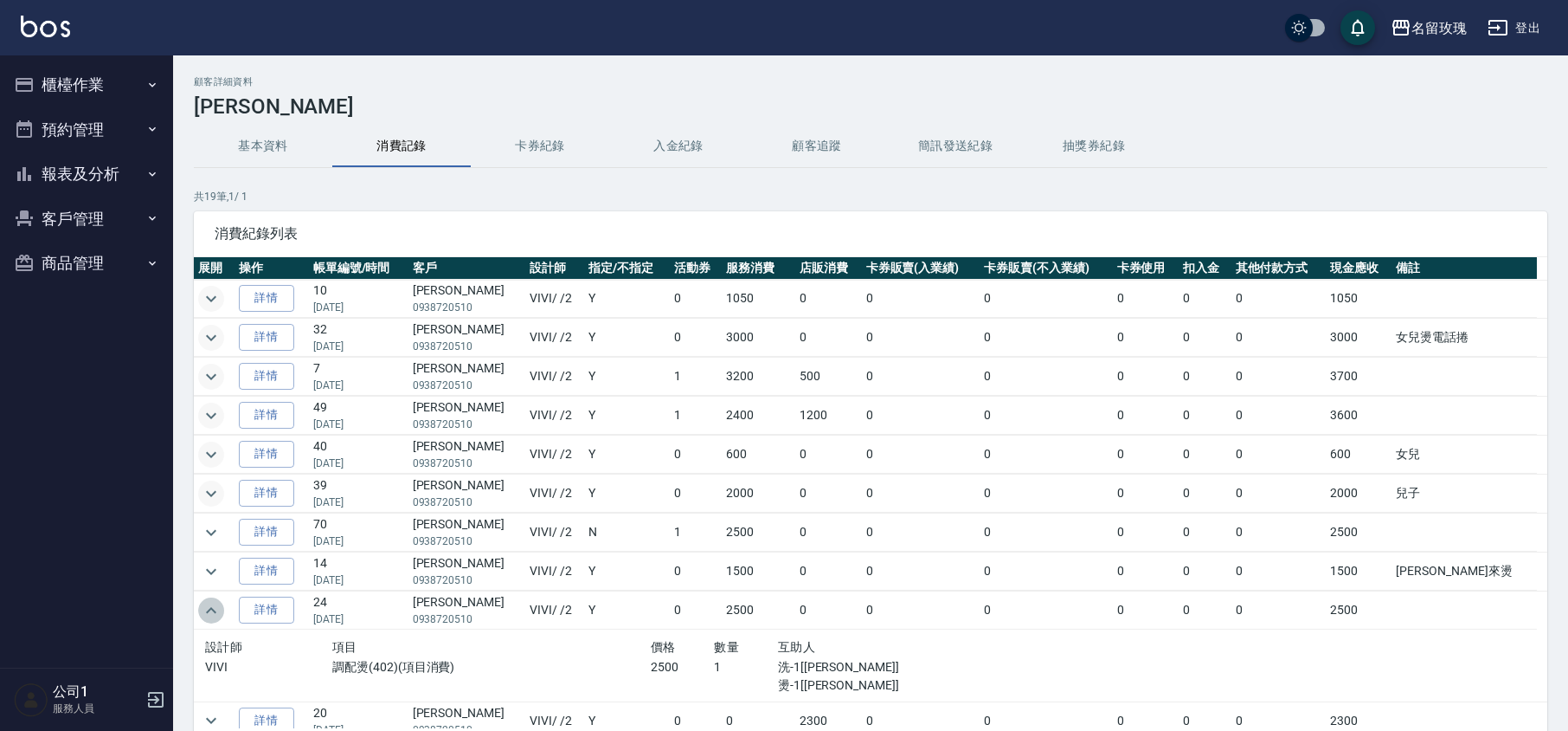
click at [208, 620] on icon "expand row" at bounding box center [211, 610] width 20 height 20
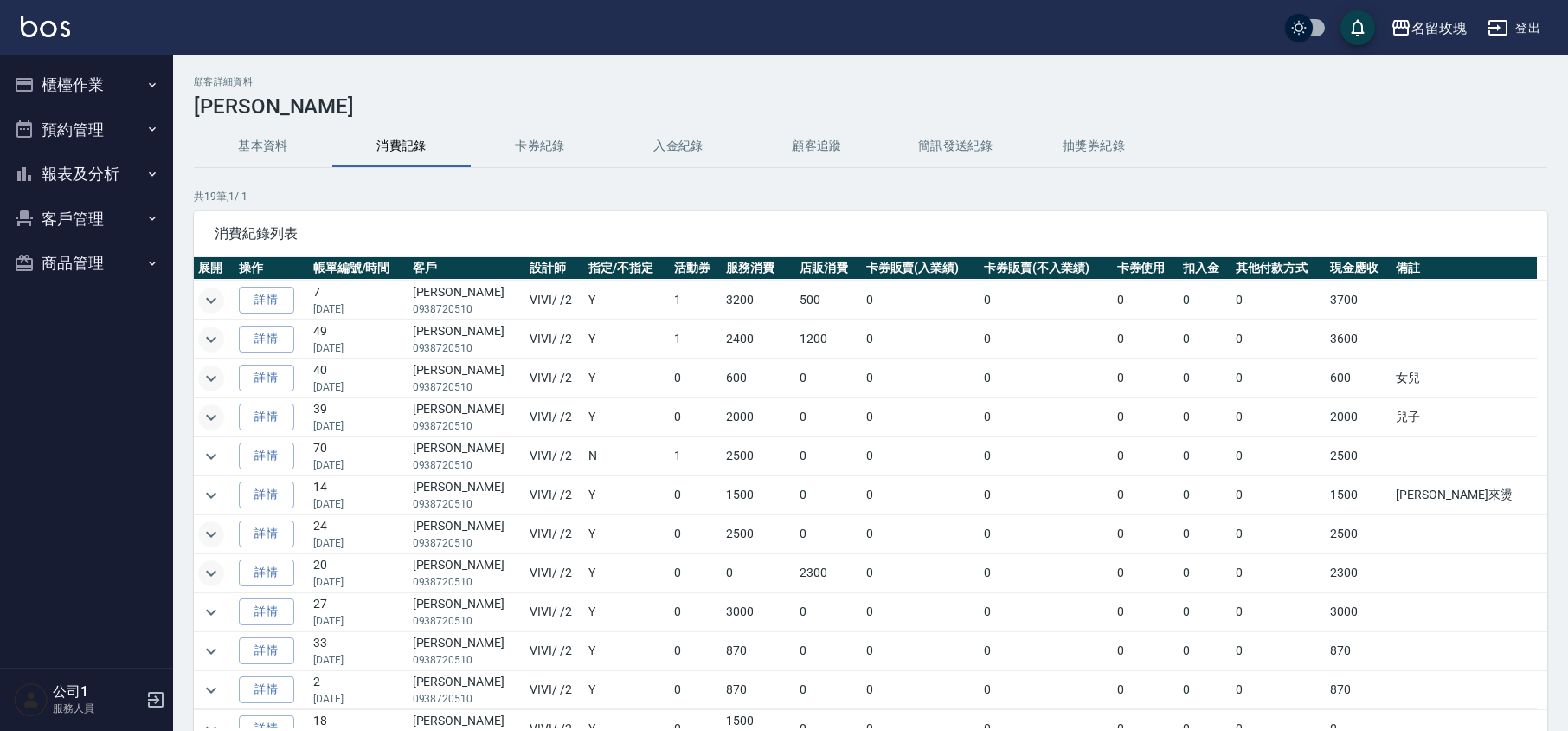
scroll to position [115, 0]
click at [210, 544] on icon "expand row" at bounding box center [211, 534] width 20 height 20
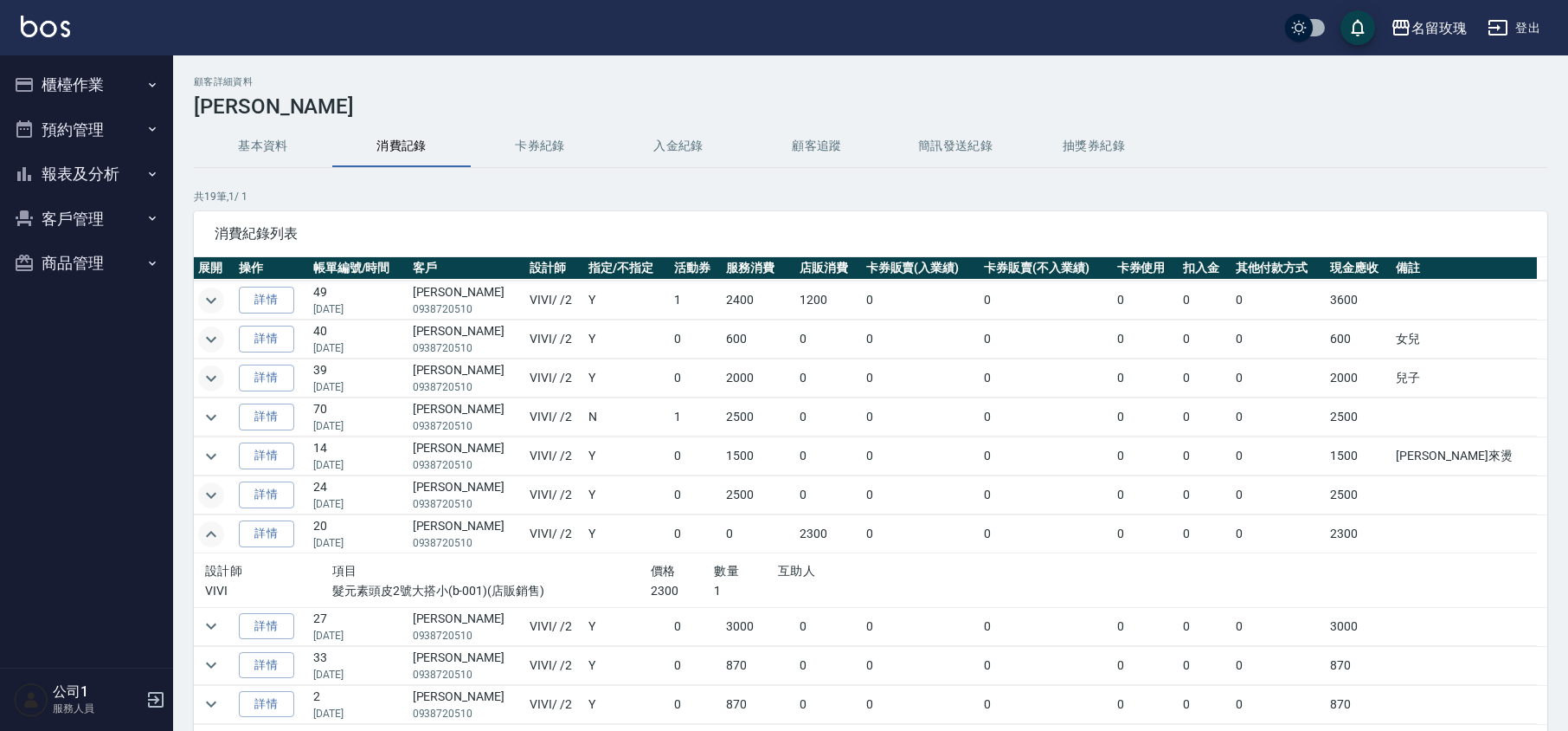
click at [210, 544] on icon "expand row" at bounding box center [211, 534] width 20 height 20
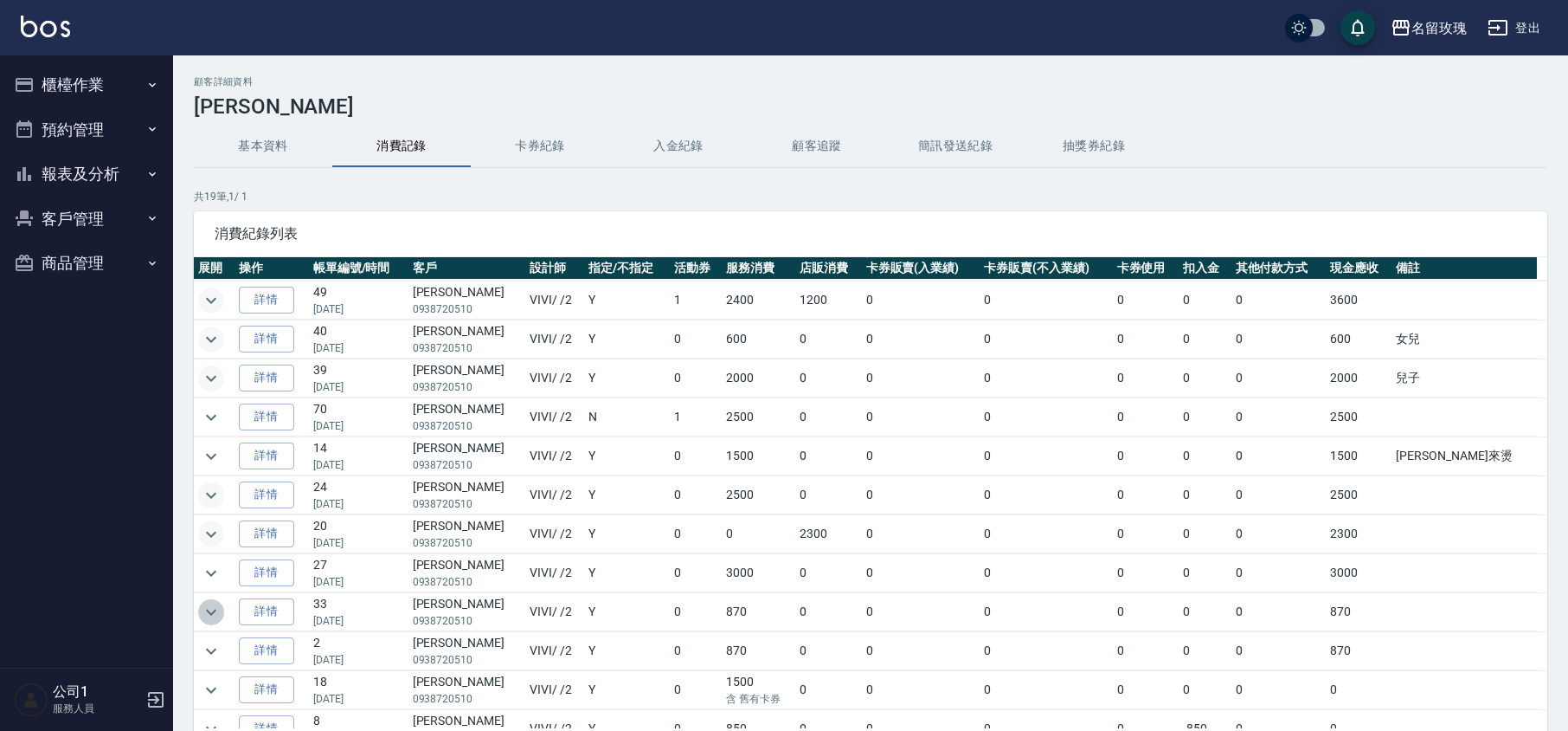
click at [208, 614] on icon "expand row" at bounding box center [211, 612] width 20 height 20
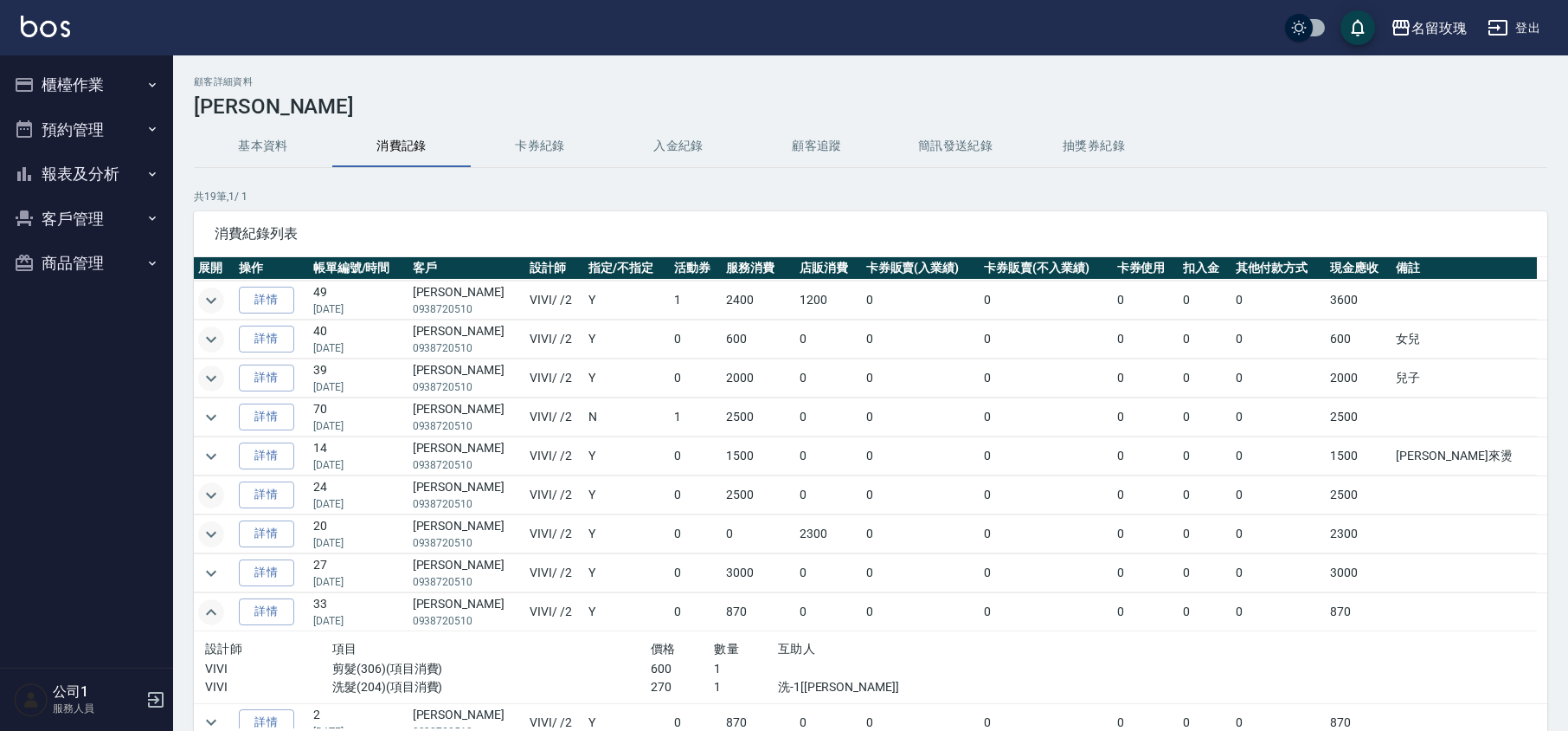
click at [208, 614] on icon "expand row" at bounding box center [211, 612] width 20 height 20
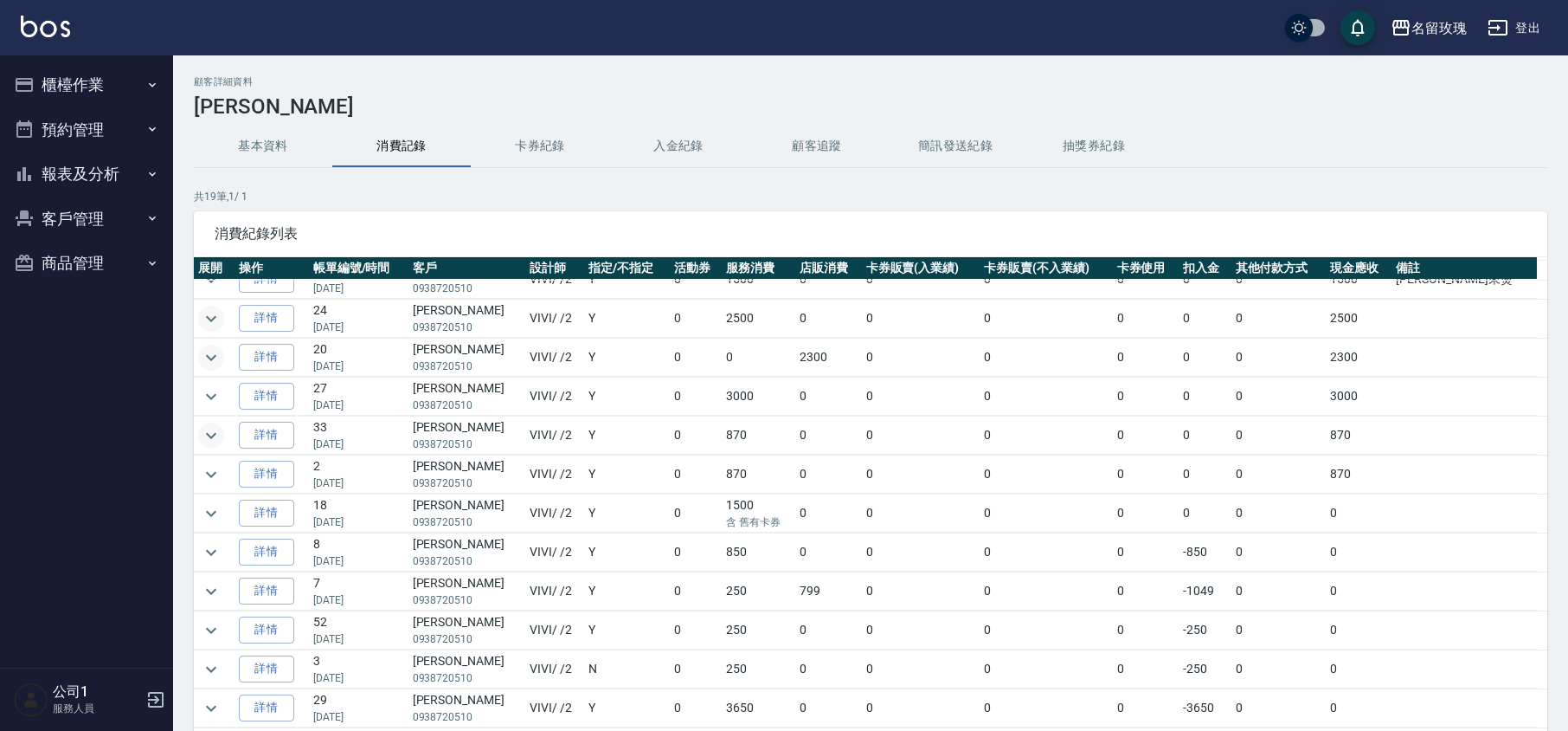
scroll to position [303, 0]
click at [212, 513] on icon "expand row" at bounding box center [211, 513] width 20 height 20
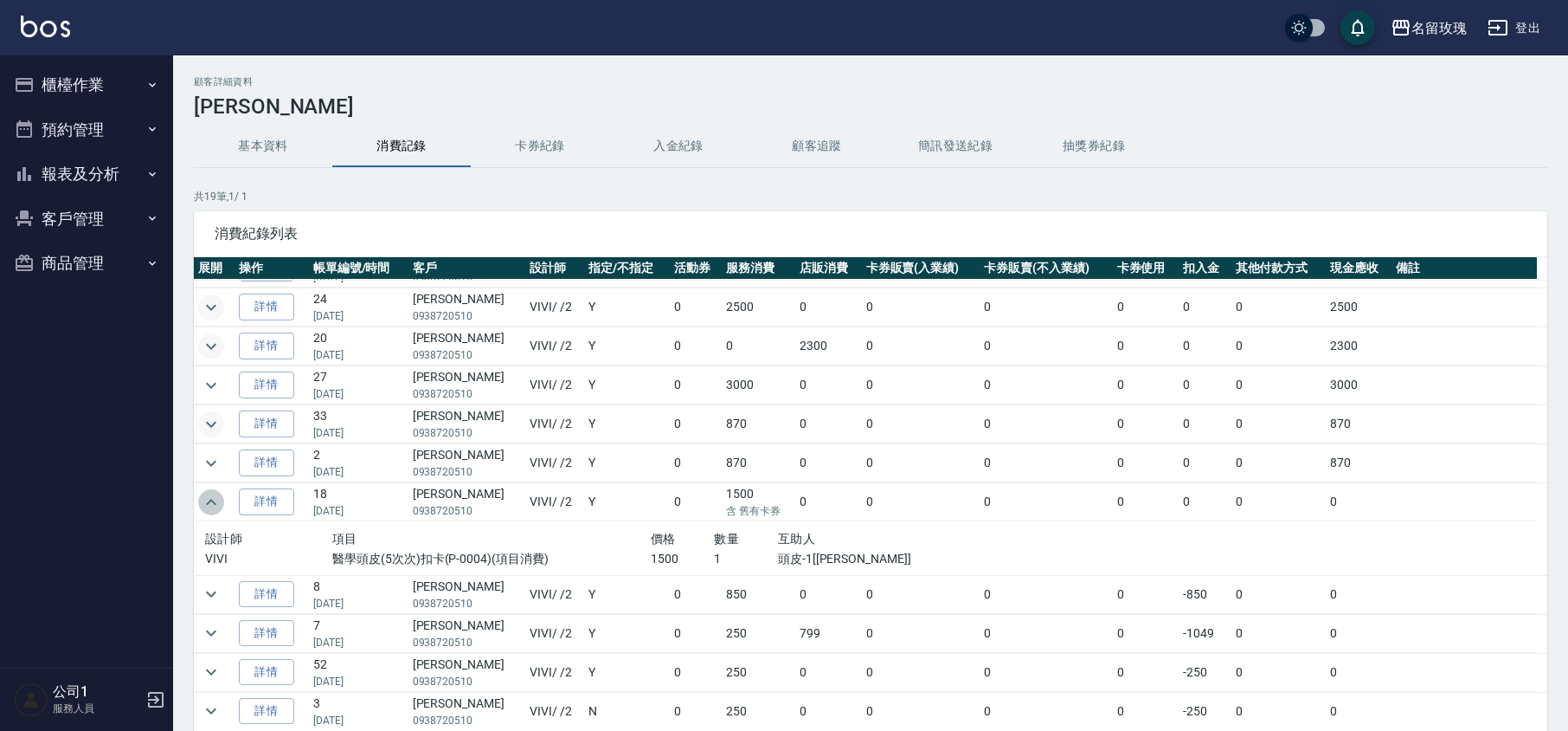
click at [211, 513] on icon "expand row" at bounding box center [211, 502] width 20 height 20
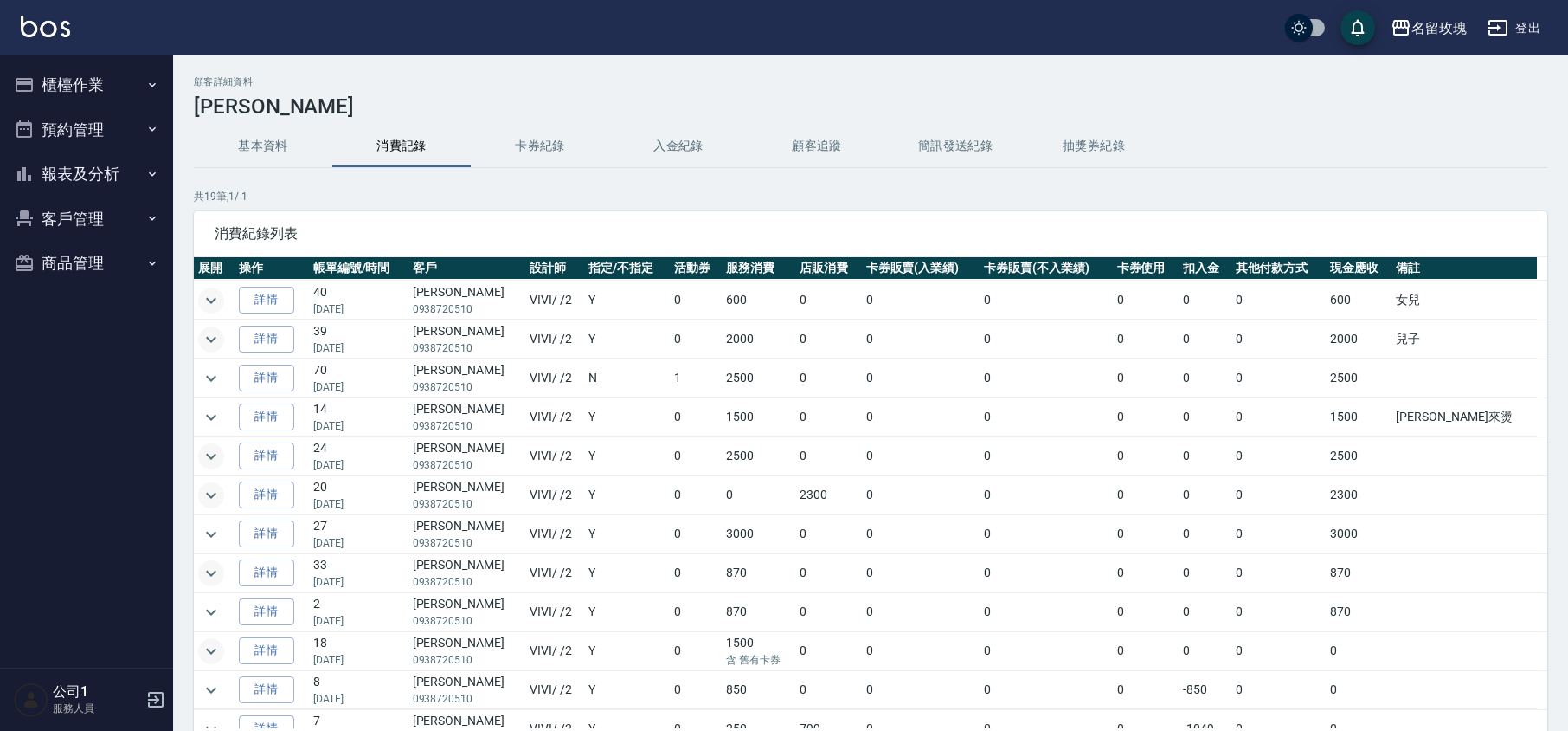
scroll to position [0, 0]
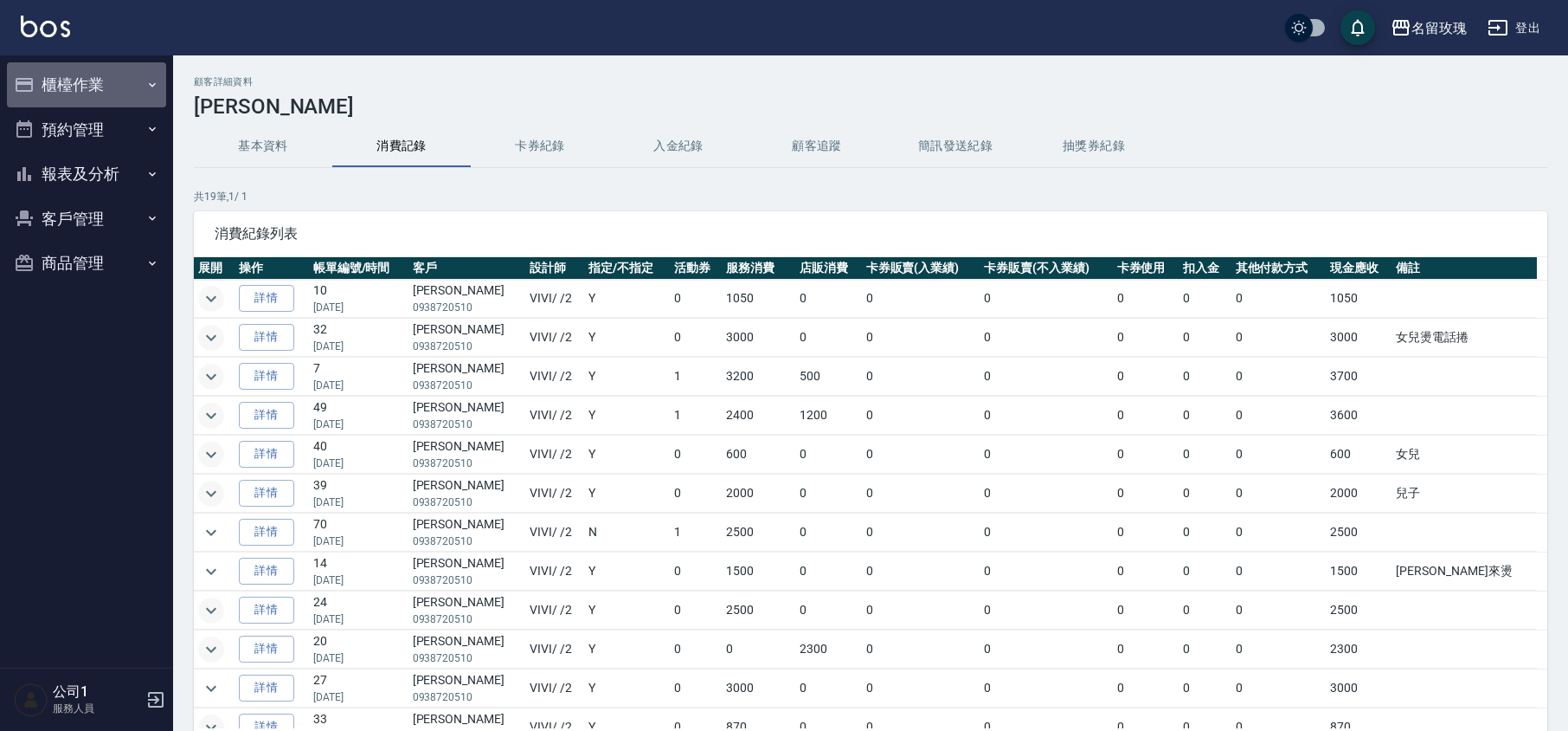
click at [36, 85] on button "櫃檯作業" at bounding box center [85, 85] width 159 height 45
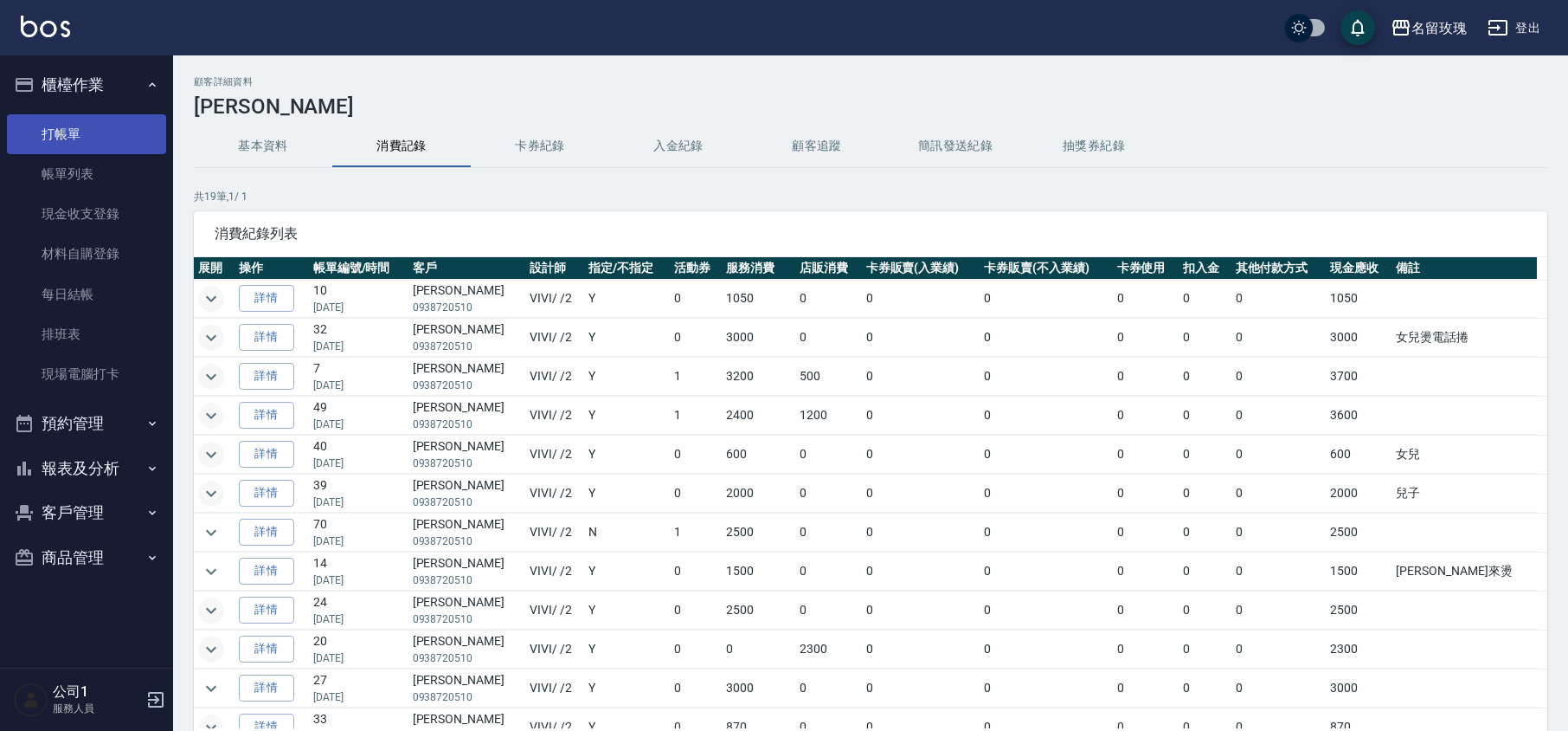
click at [100, 129] on link "打帳單" at bounding box center [85, 134] width 159 height 40
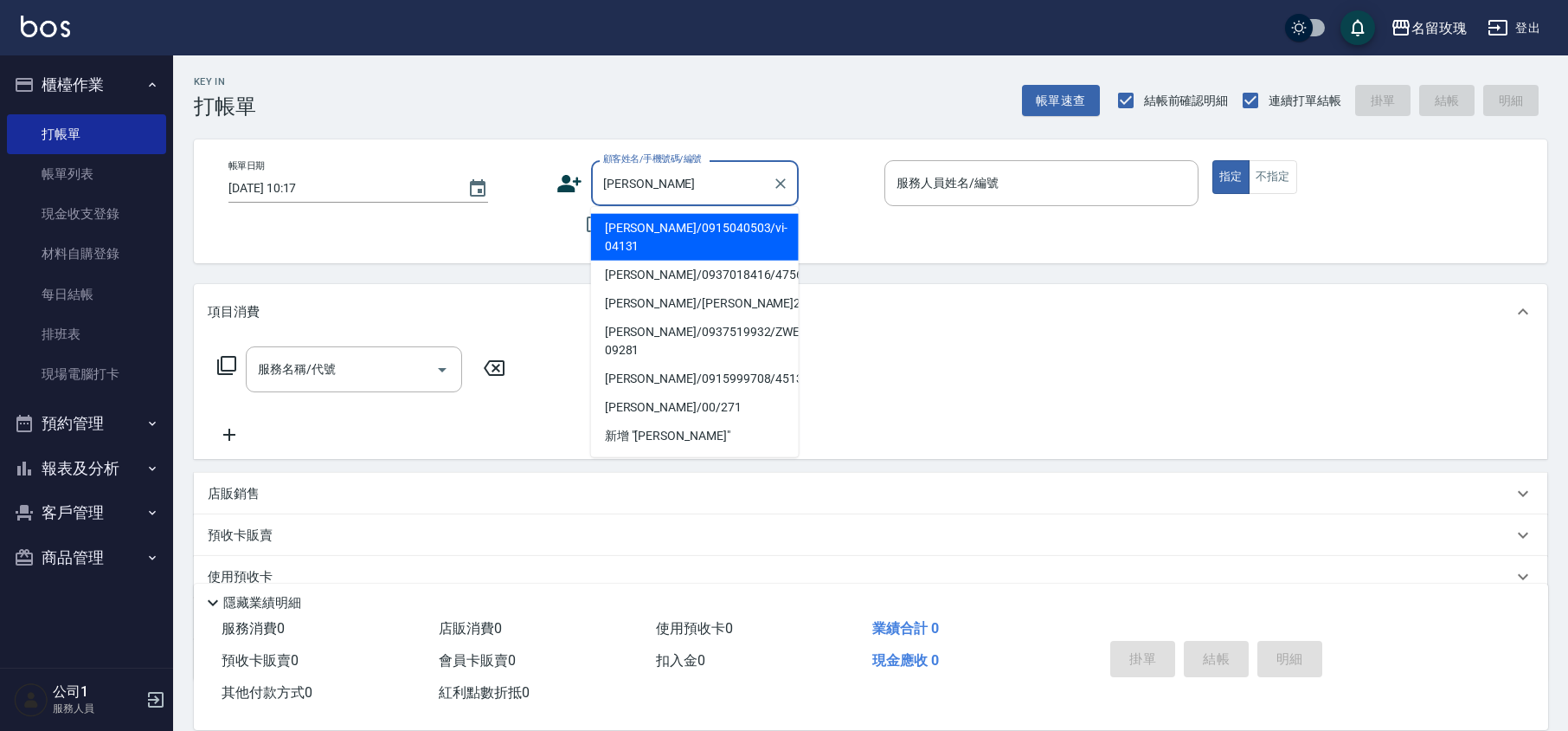
click at [654, 228] on li "[PERSON_NAME]/0915040503/vi-04131" at bounding box center [695, 237] width 208 height 46
type input "[PERSON_NAME]/0915040503/vi-04131"
type input "VIVI-2"
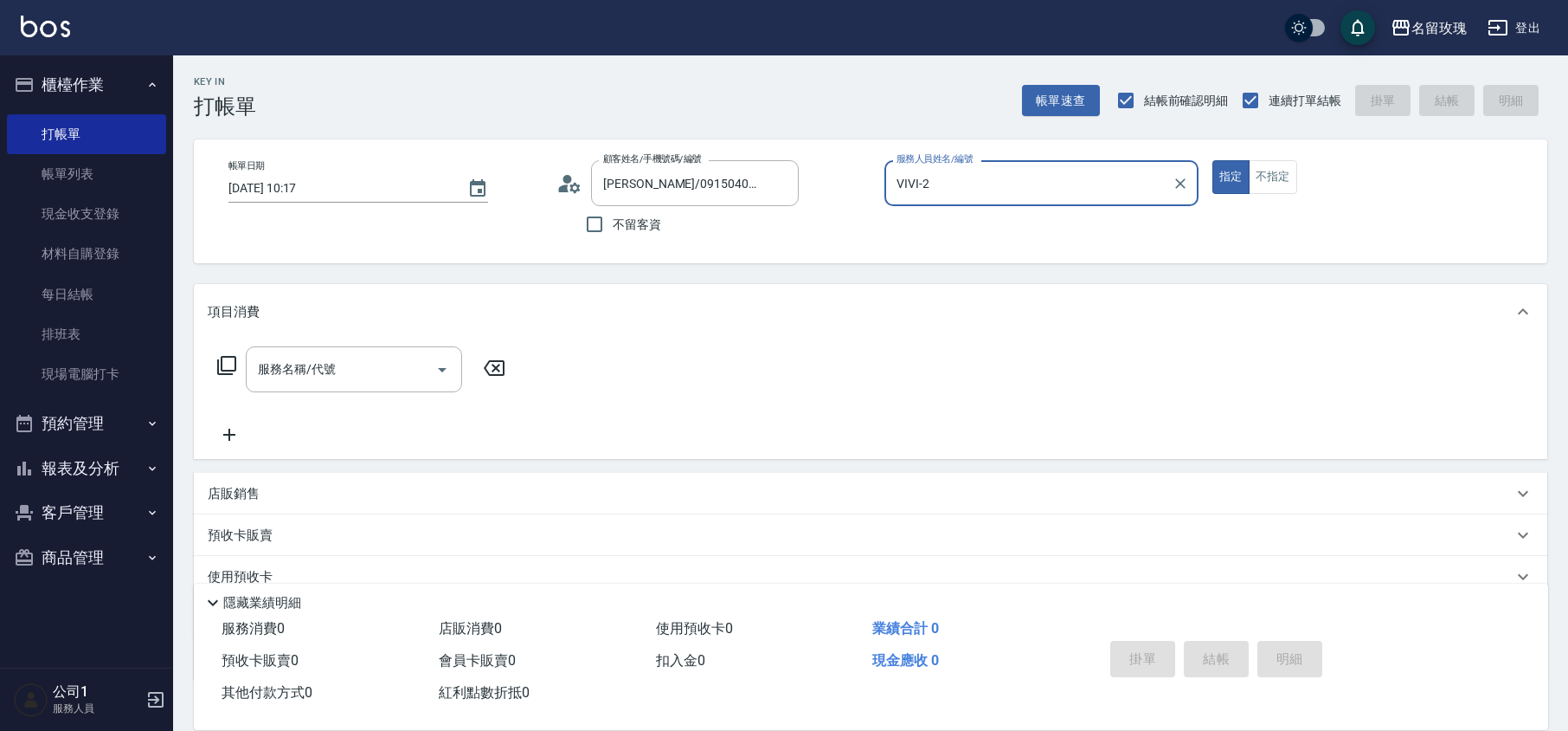
click at [564, 175] on icon at bounding box center [569, 184] width 26 height 26
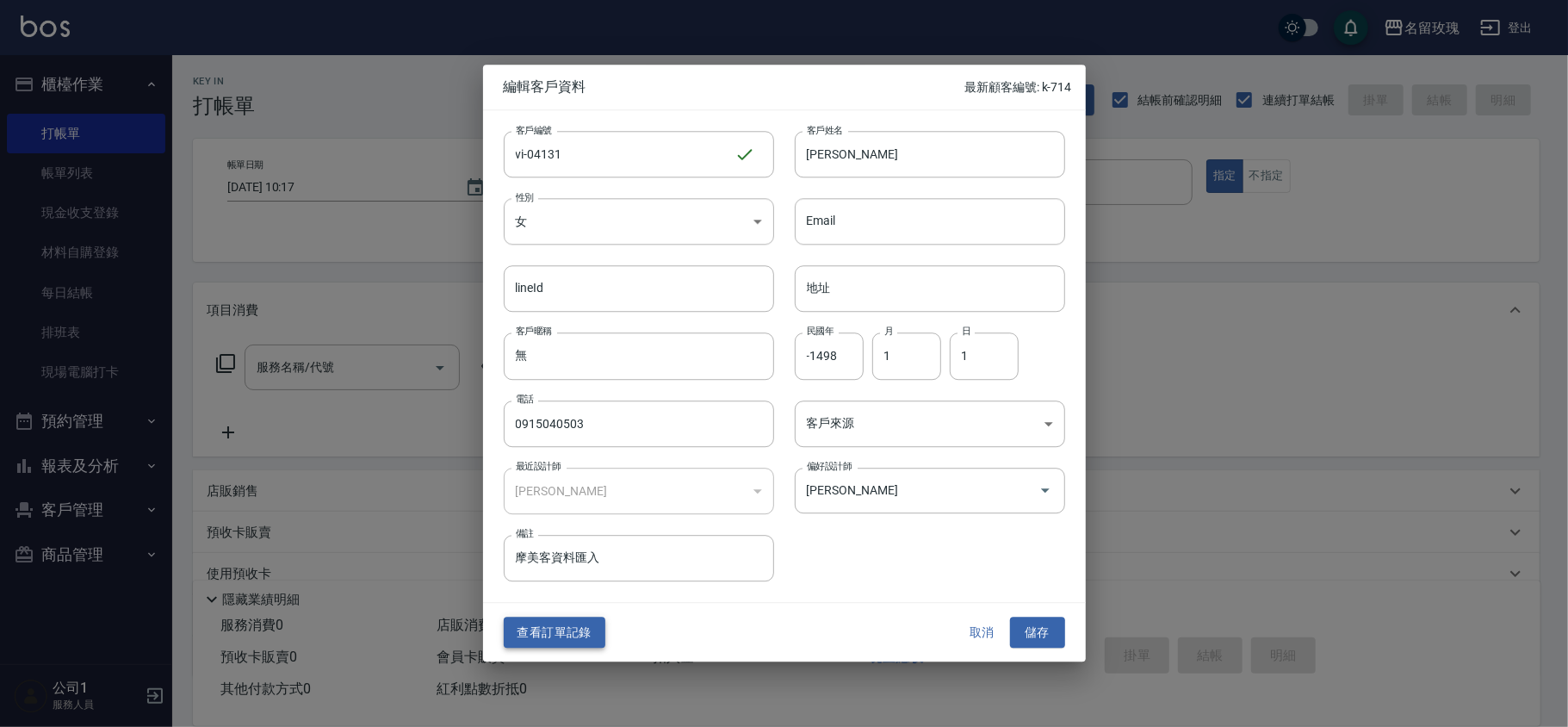
click at [569, 636] on button "查看訂單記錄" at bounding box center [554, 632] width 102 height 31
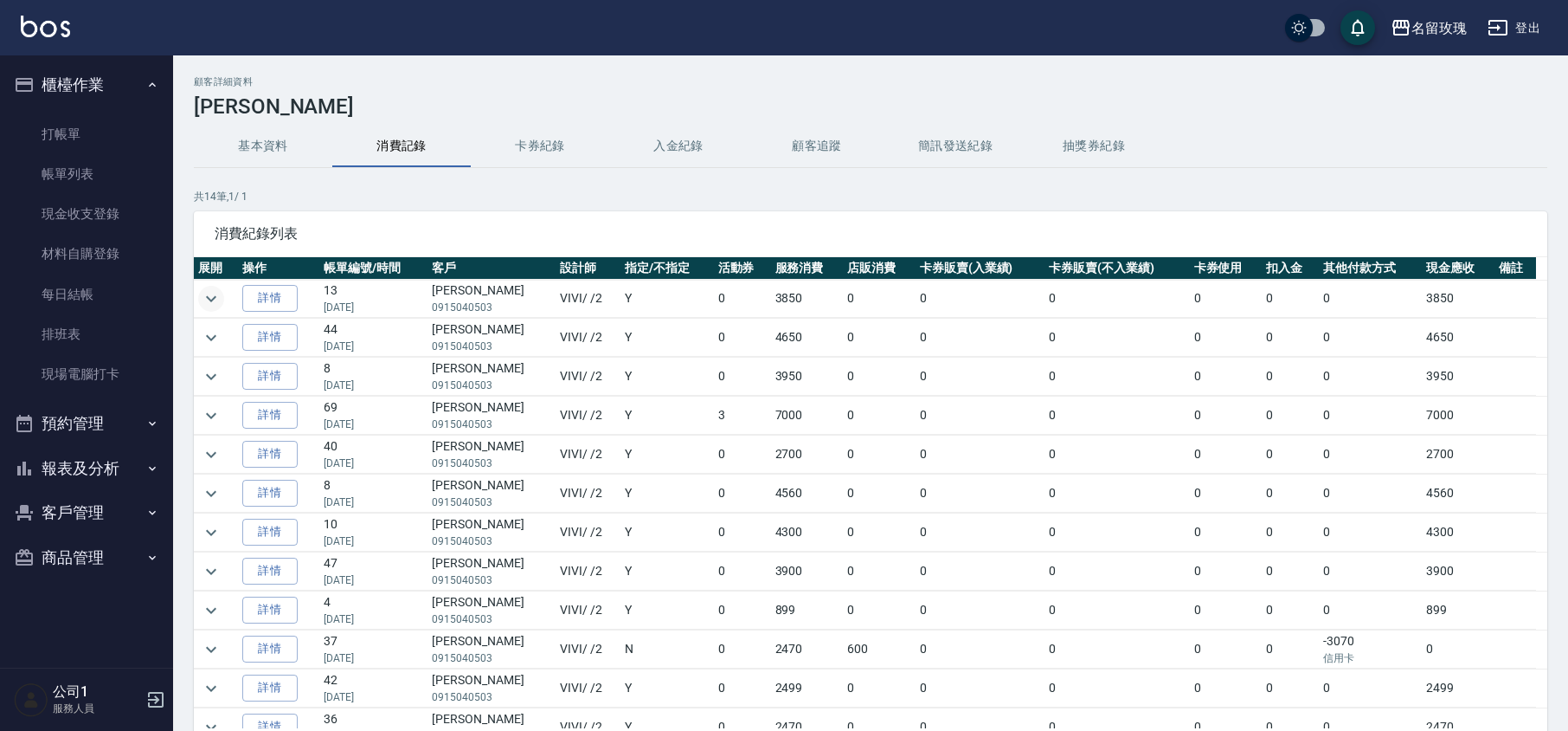
click at [210, 296] on icon "expand row" at bounding box center [211, 298] width 20 height 20
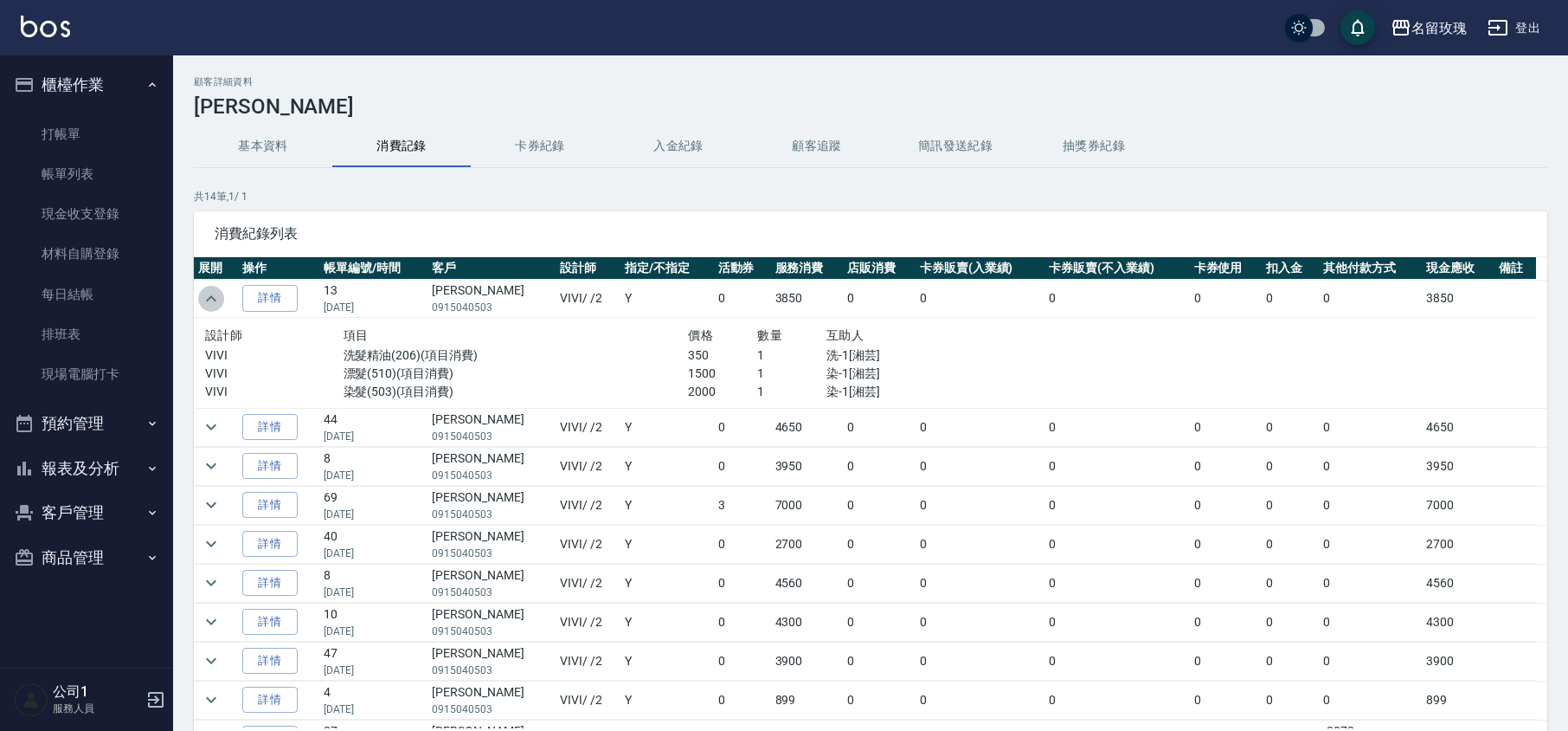
click at [219, 292] on icon "expand row" at bounding box center [211, 298] width 20 height 20
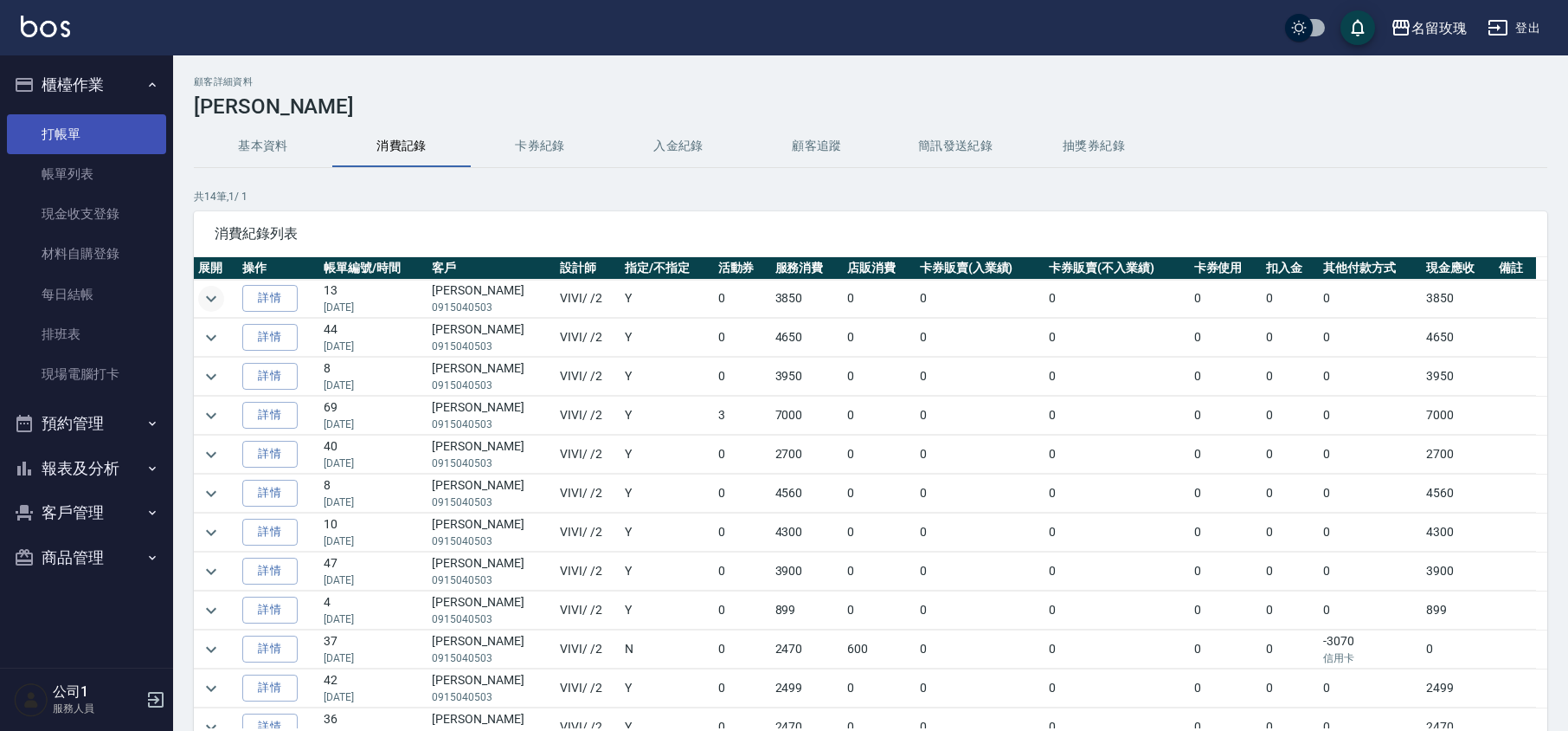
click at [121, 132] on link "打帳單" at bounding box center [85, 134] width 159 height 40
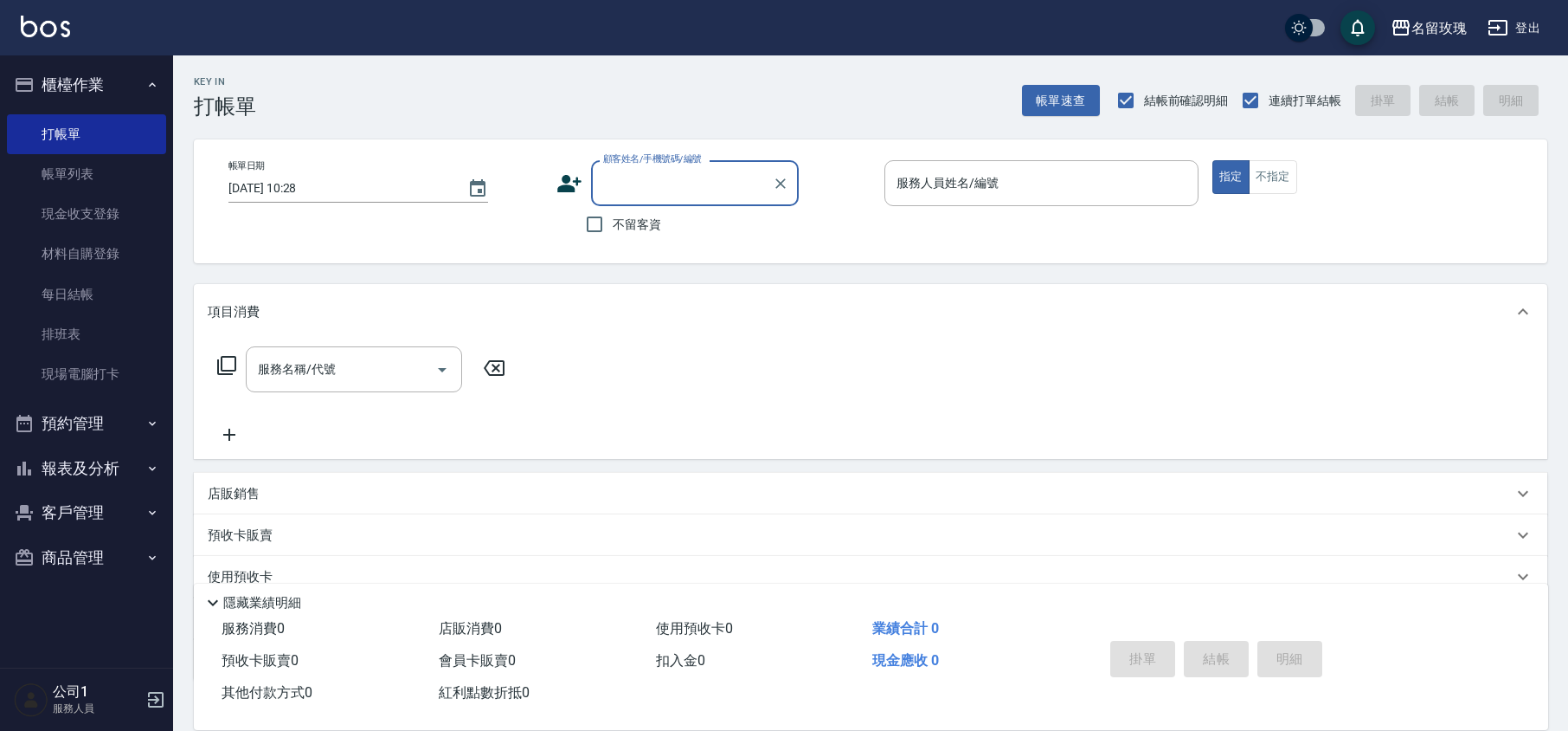
click at [693, 178] on input "顧客姓名/手機號碼/編號" at bounding box center [681, 183] width 166 height 31
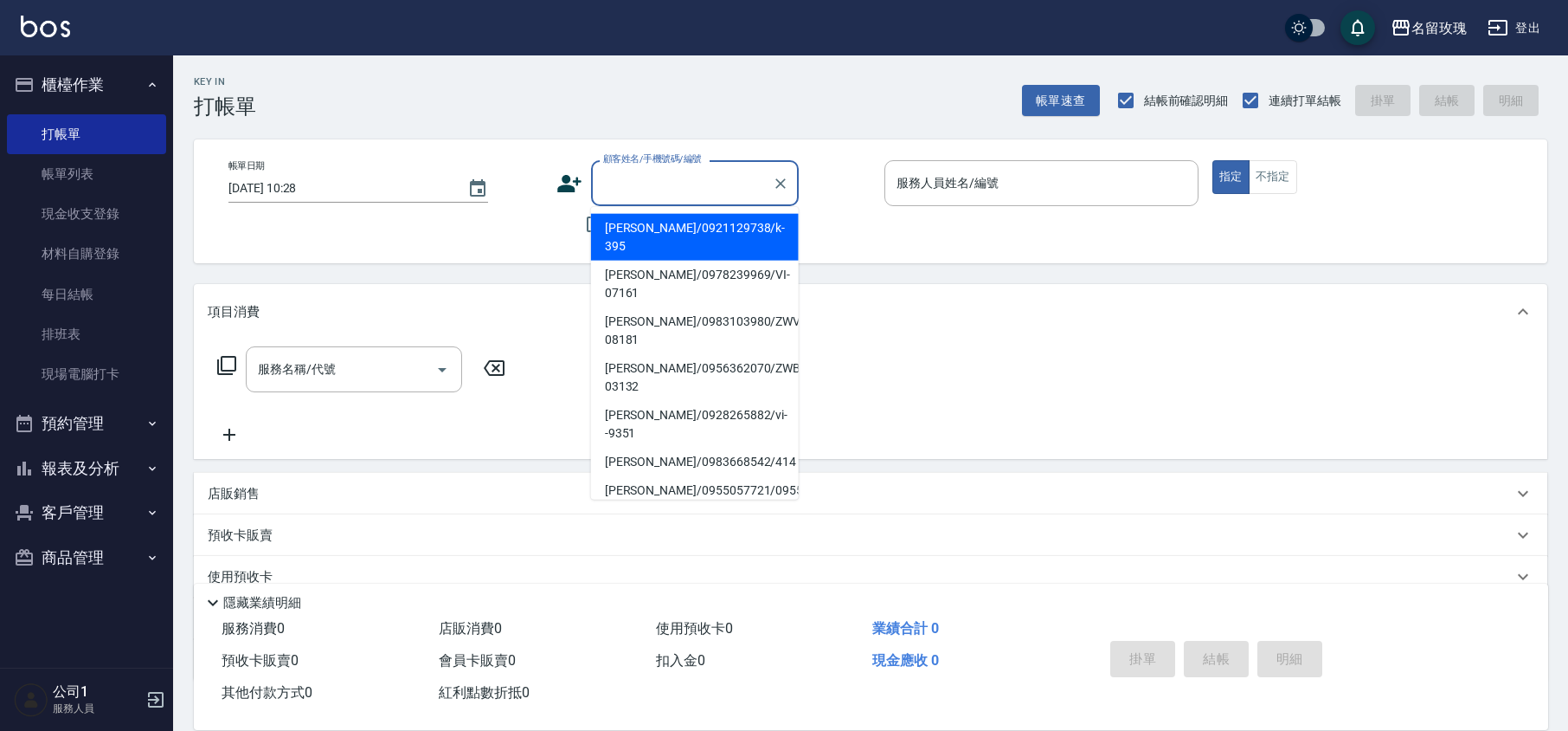
click at [835, 215] on div "顧客姓名/手機號碼/編號 顧客姓名/手機號碼/編號 不留客資" at bounding box center [713, 201] width 314 height 83
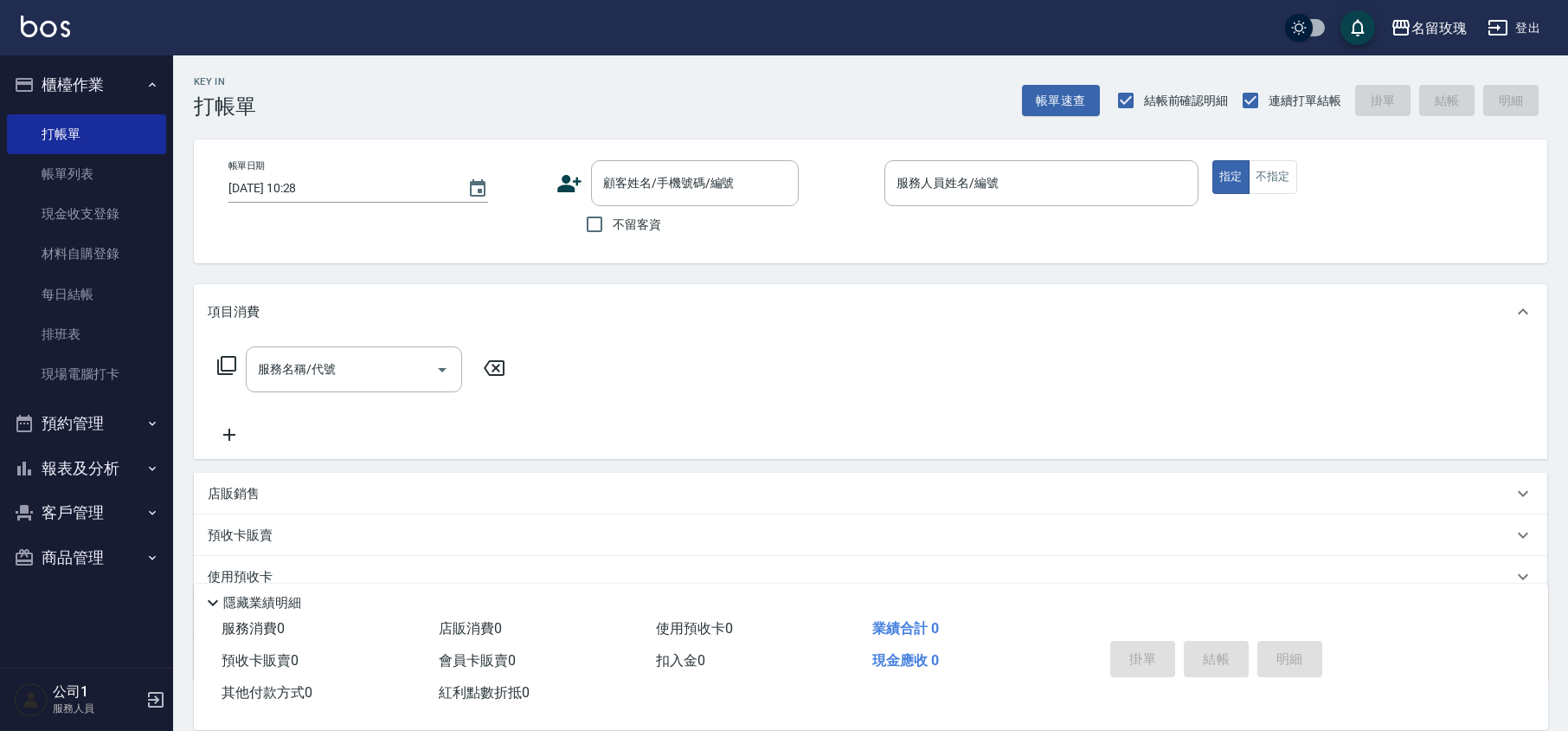
click at [630, 235] on label "不留客資" at bounding box center [618, 224] width 84 height 36
click at [613, 235] on input "不留客資" at bounding box center [594, 224] width 36 height 36
checkbox input "true"
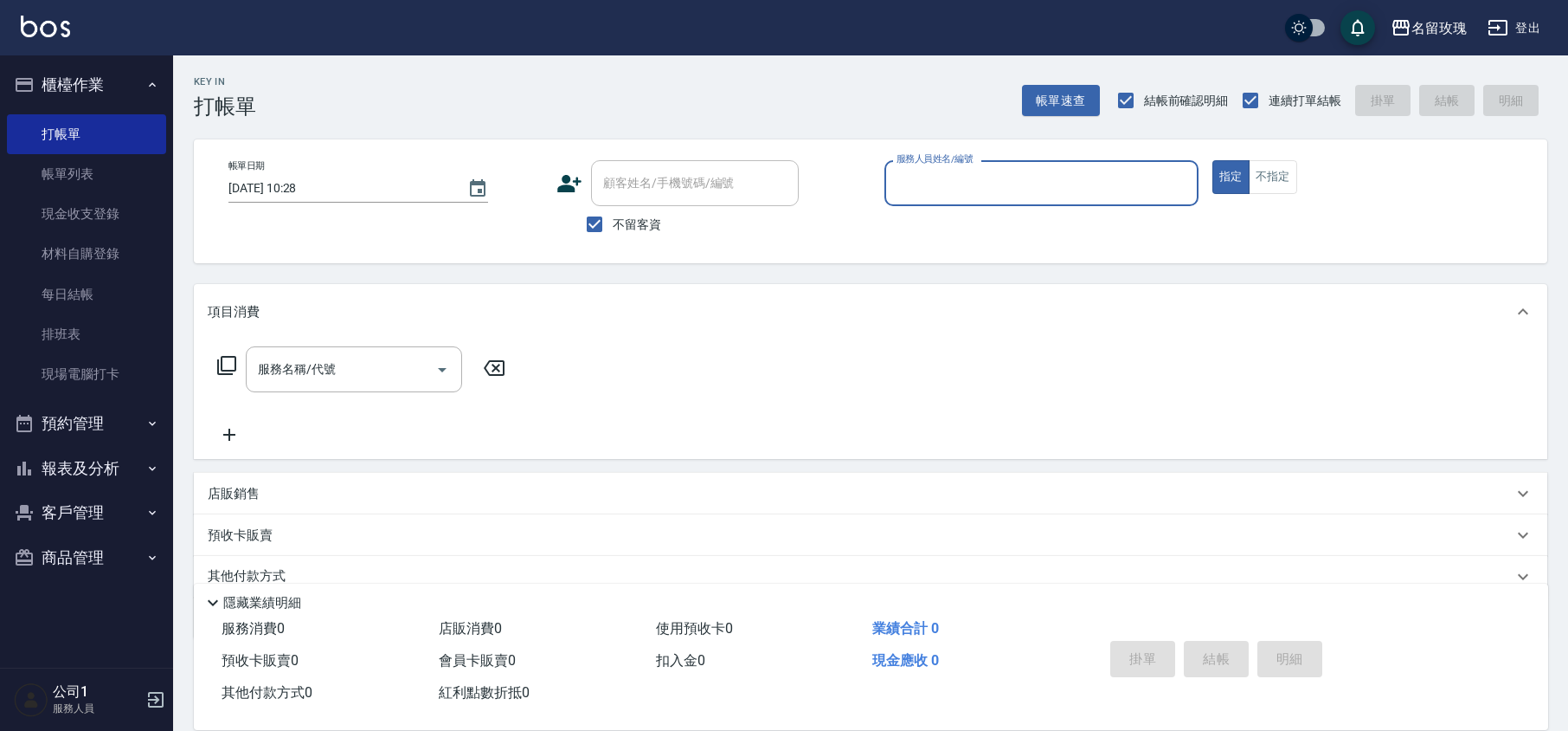
click at [1090, 190] on input "服務人員姓名/編號" at bounding box center [1042, 183] width 299 height 31
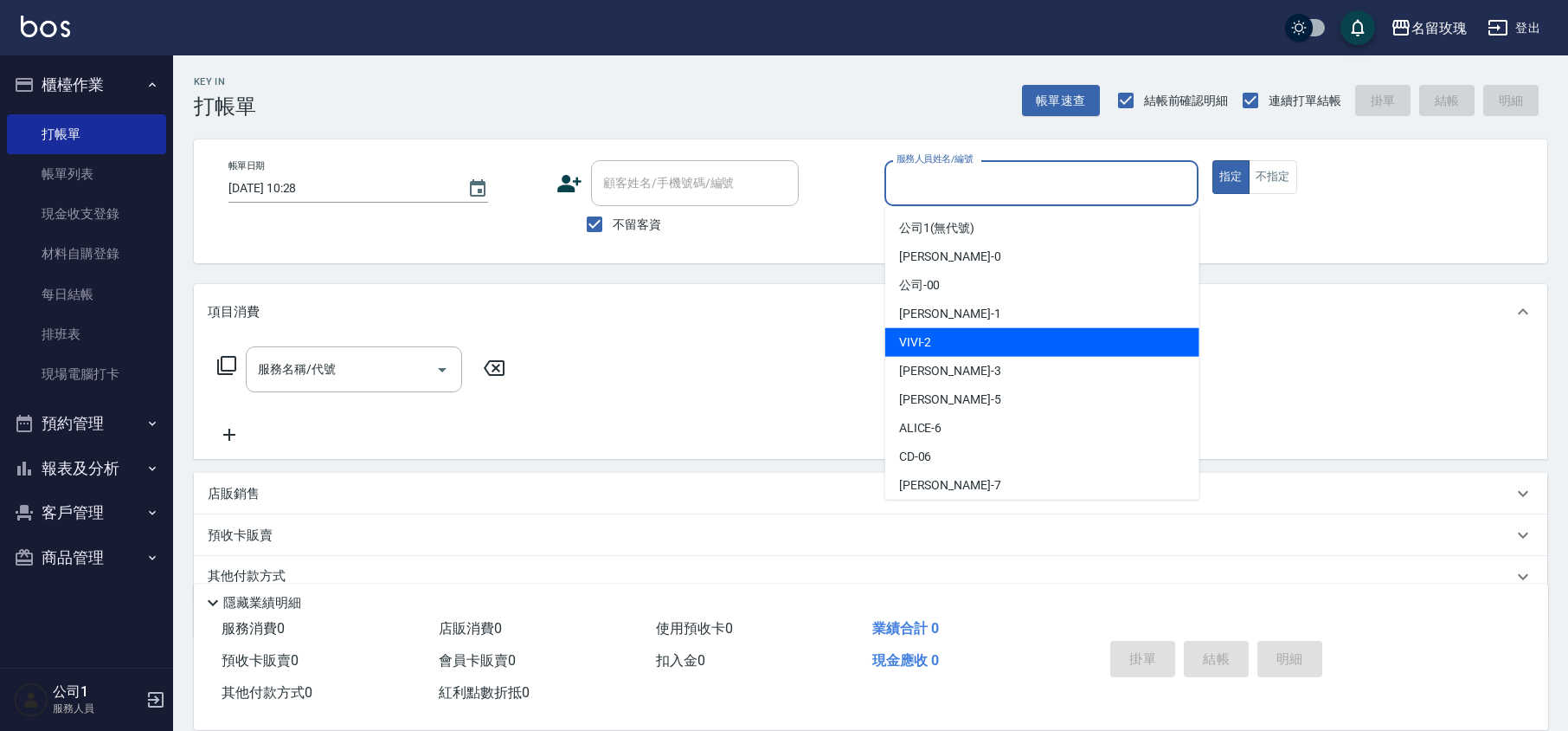
click at [959, 348] on div "VIVI -2" at bounding box center [1042, 342] width 314 height 29
type input "VIVI-2"
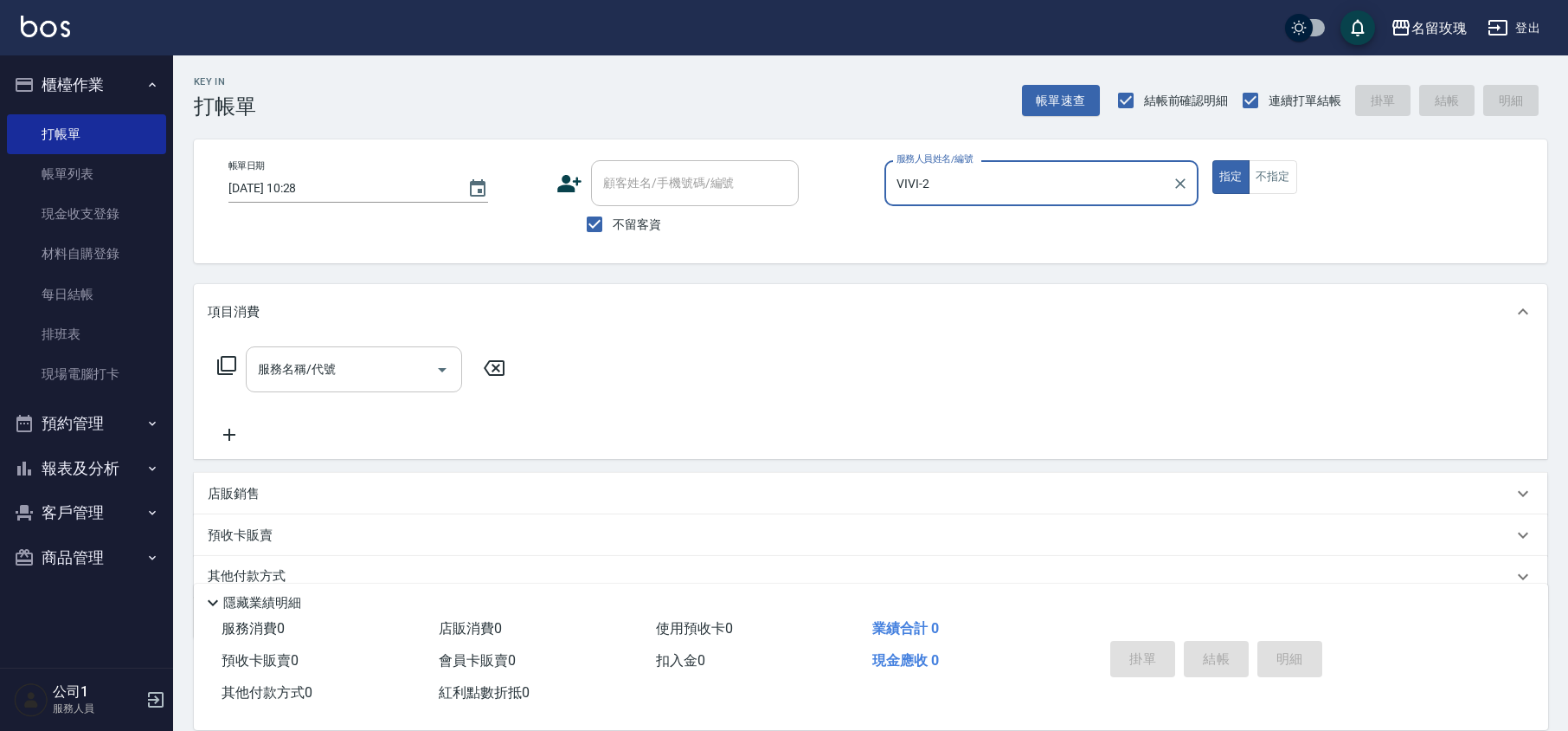
click at [292, 381] on input "服務名稱/代號" at bounding box center [341, 369] width 175 height 31
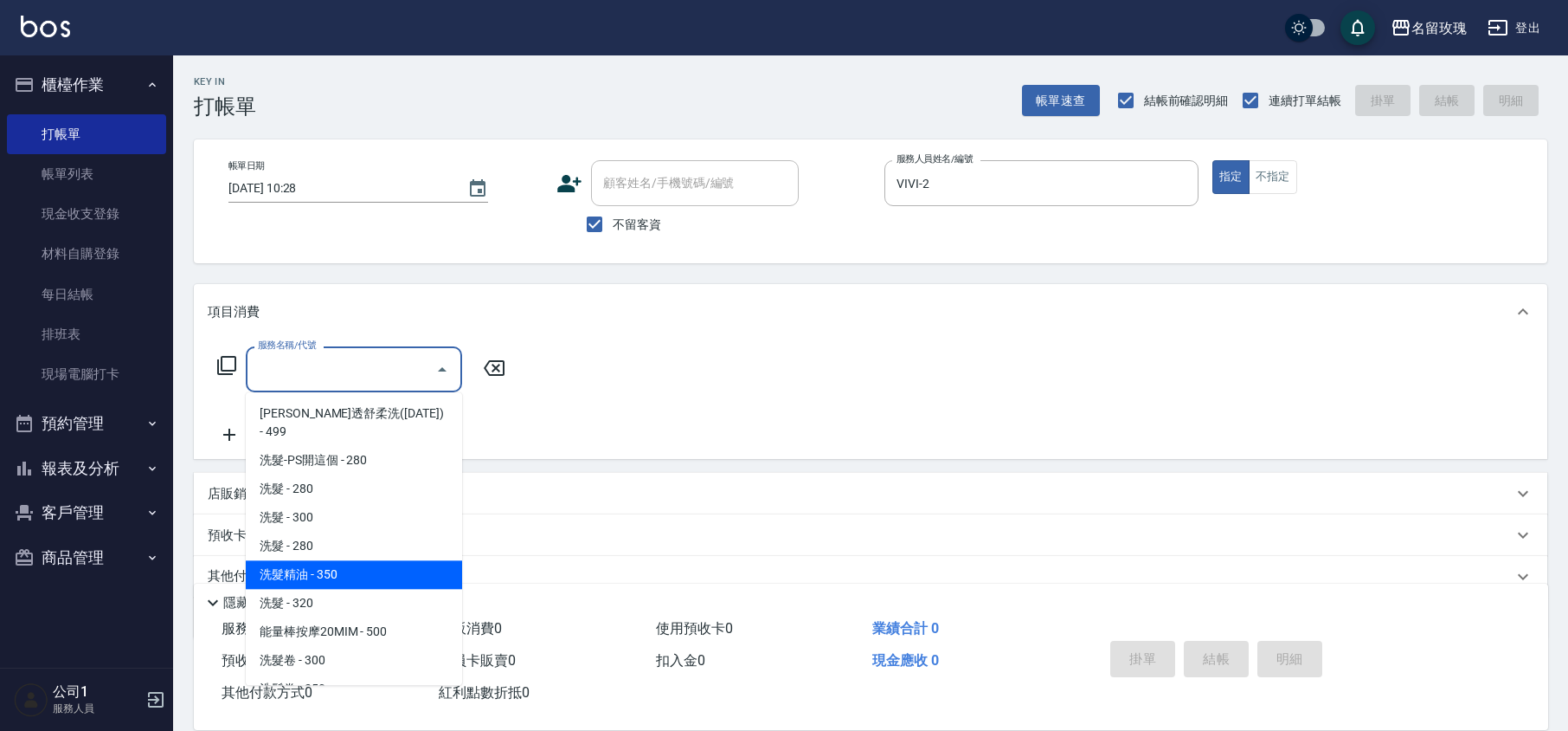
click at [382, 560] on span "洗髮精油 - 350" at bounding box center [354, 574] width 216 height 29
type input "洗髮精油(206)"
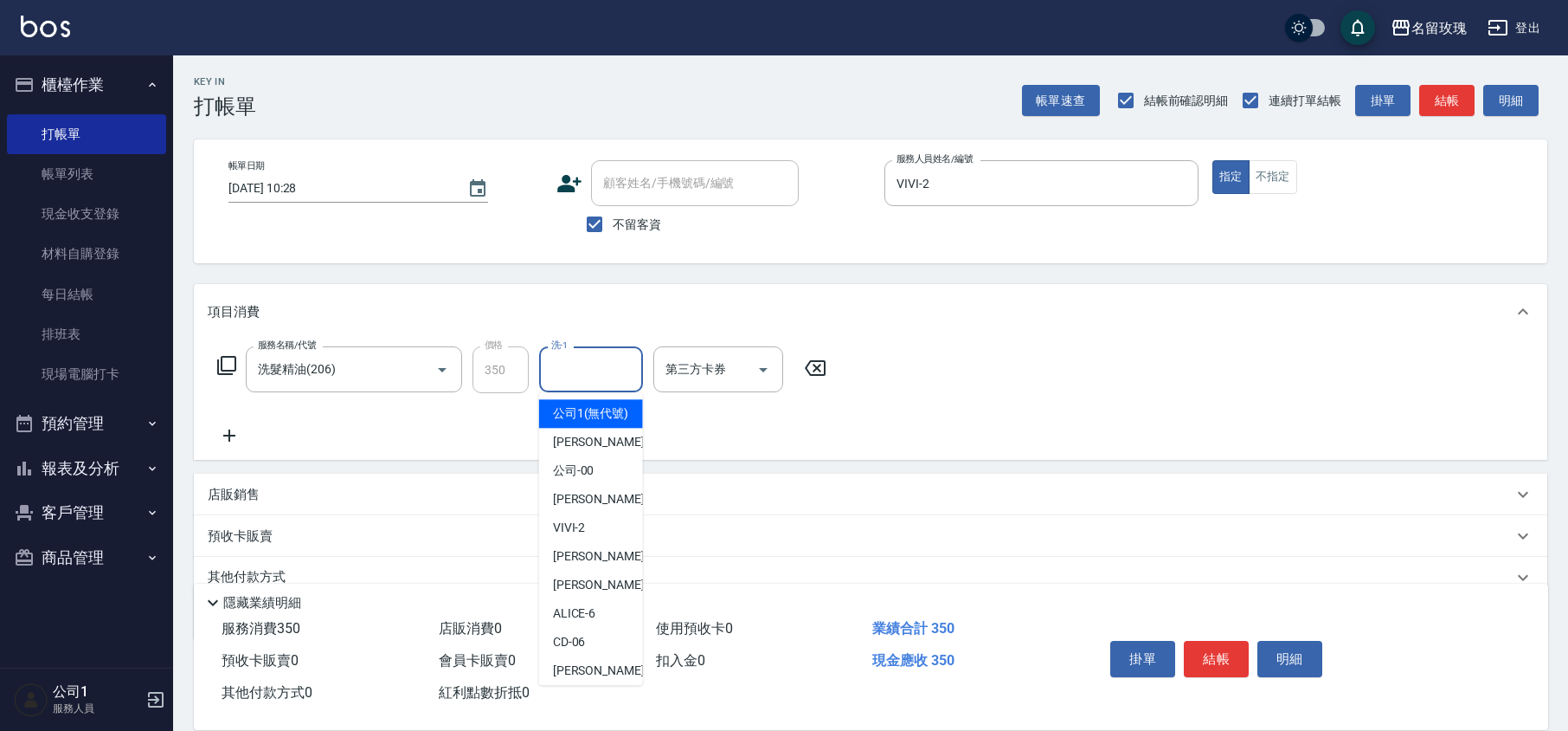
click at [581, 354] on input "洗-1" at bounding box center [590, 369] width 88 height 31
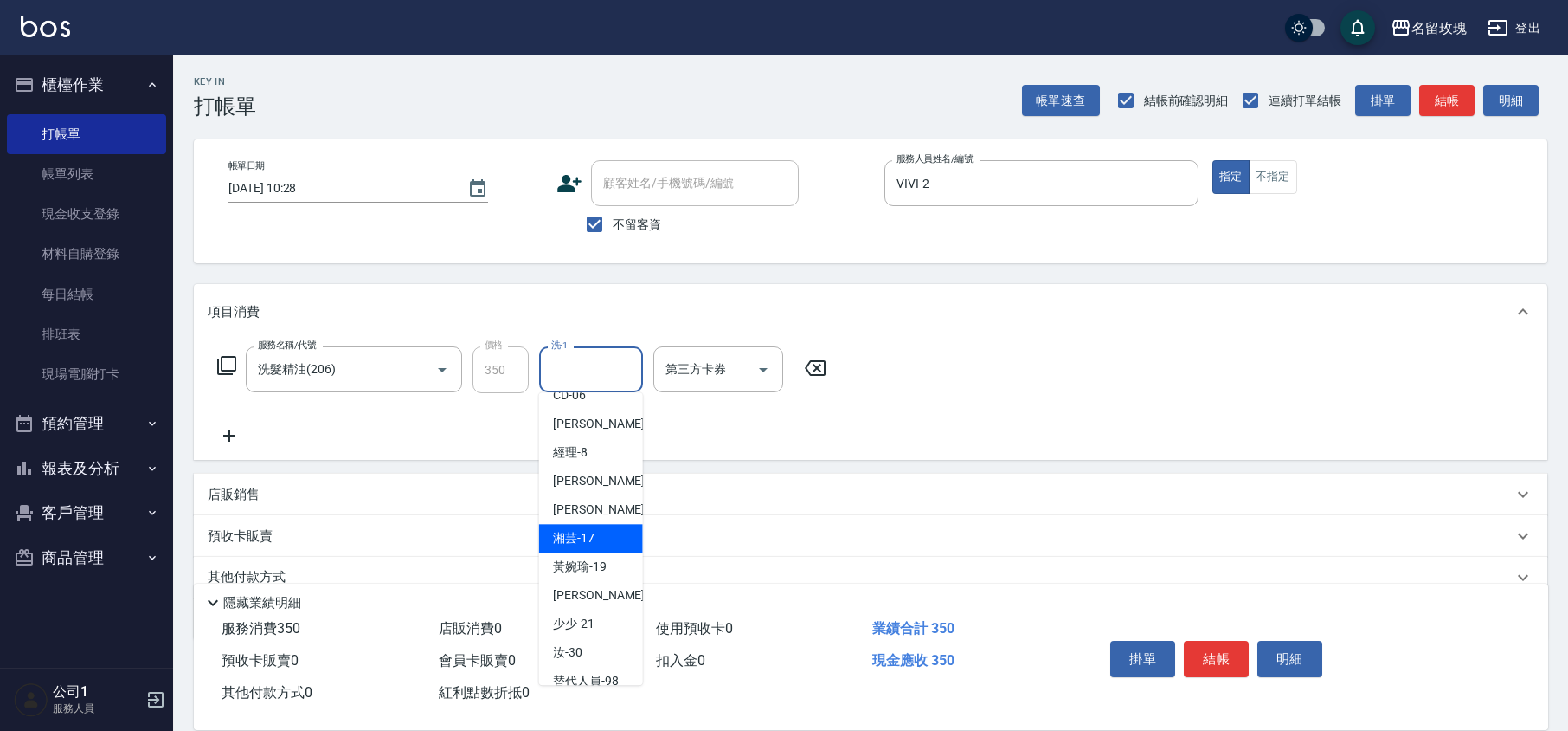
scroll to position [340, 0]
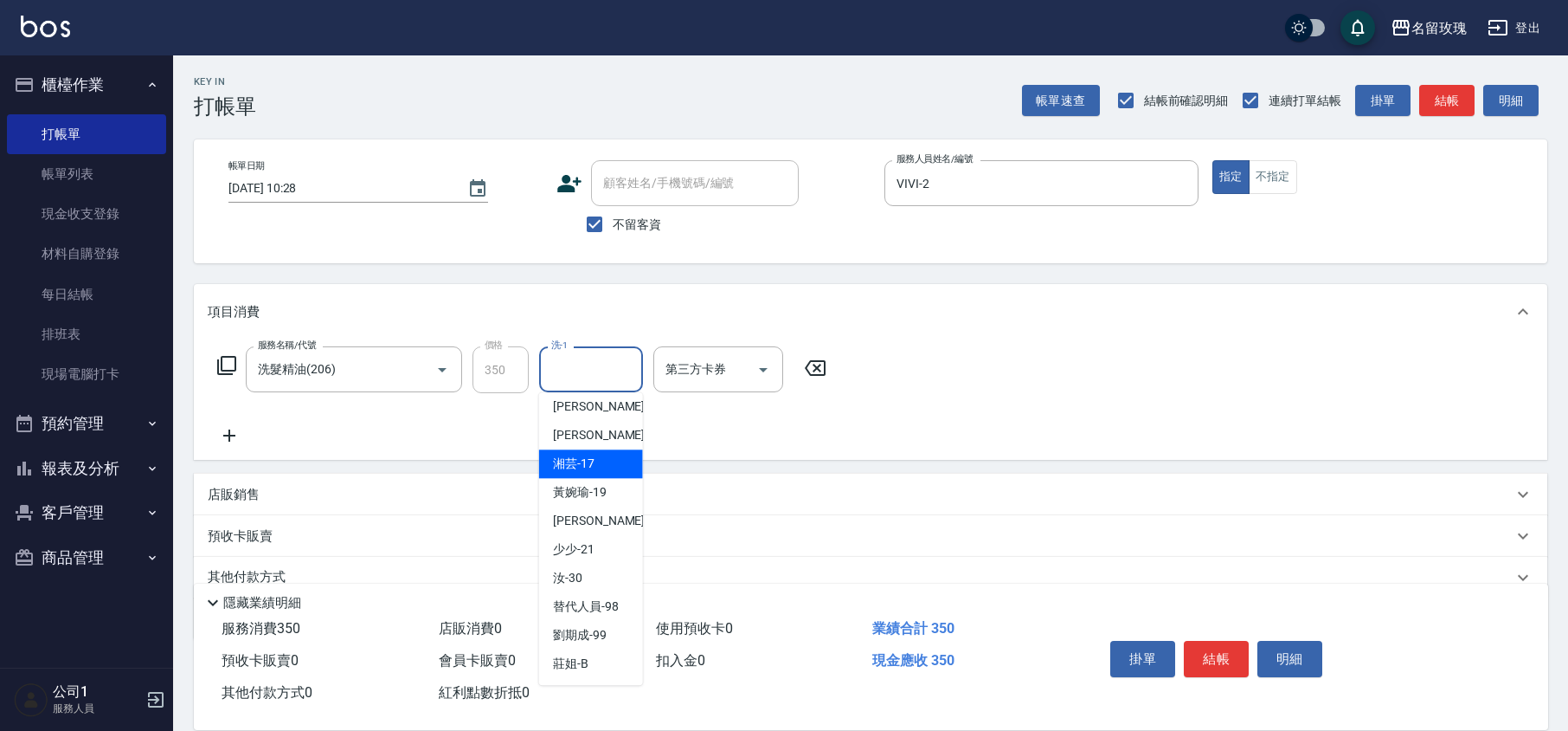
click at [604, 473] on div "湘芸 -17" at bounding box center [591, 463] width 104 height 29
type input "湘芸-17"
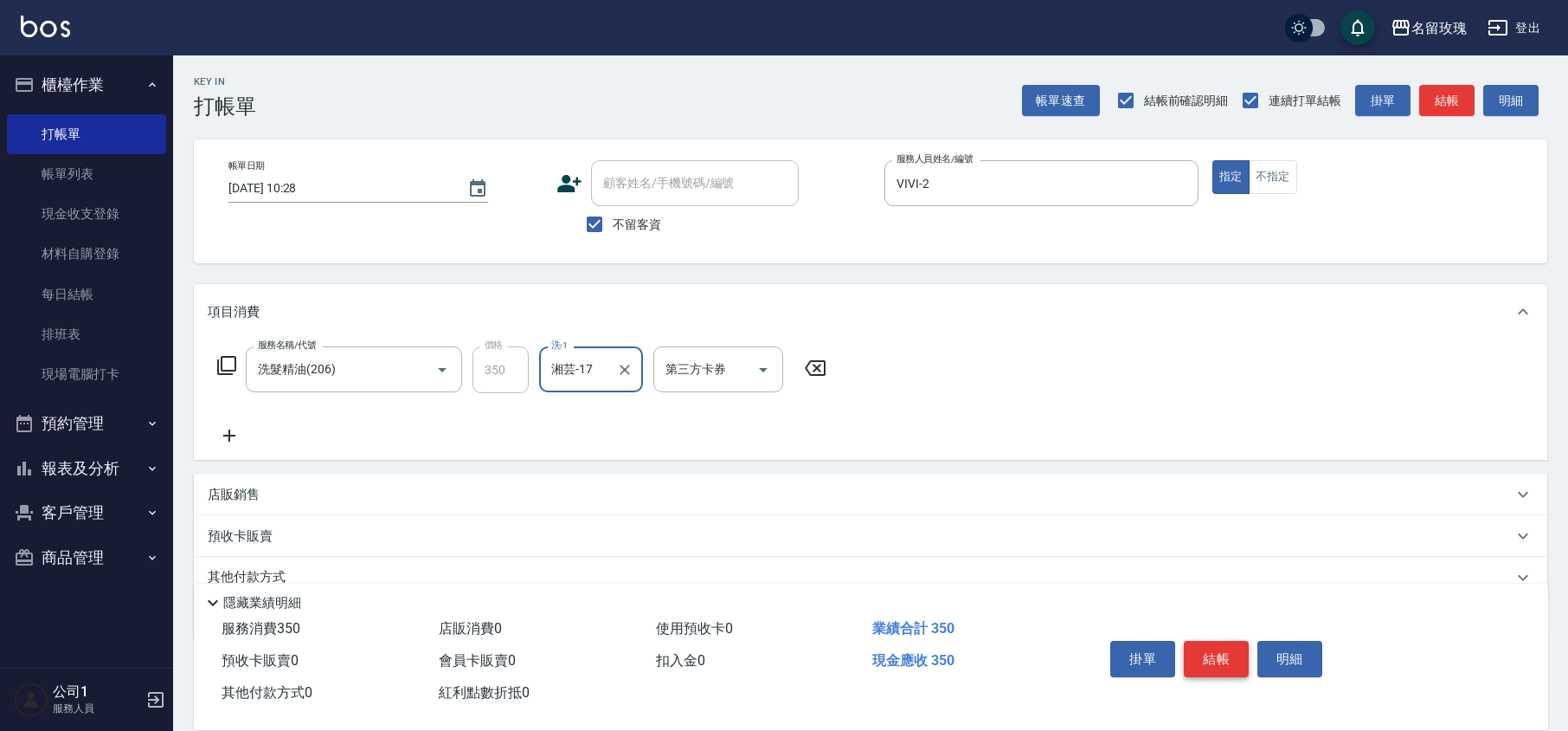
drag, startPoint x: 1209, startPoint y: 632, endPoint x: 1210, endPoint y: 641, distance: 9.1
click at [1213, 637] on div "掛單 結帳 明細" at bounding box center [1215, 660] width 226 height 55
click at [1233, 656] on button "結帳" at bounding box center [1216, 659] width 65 height 36
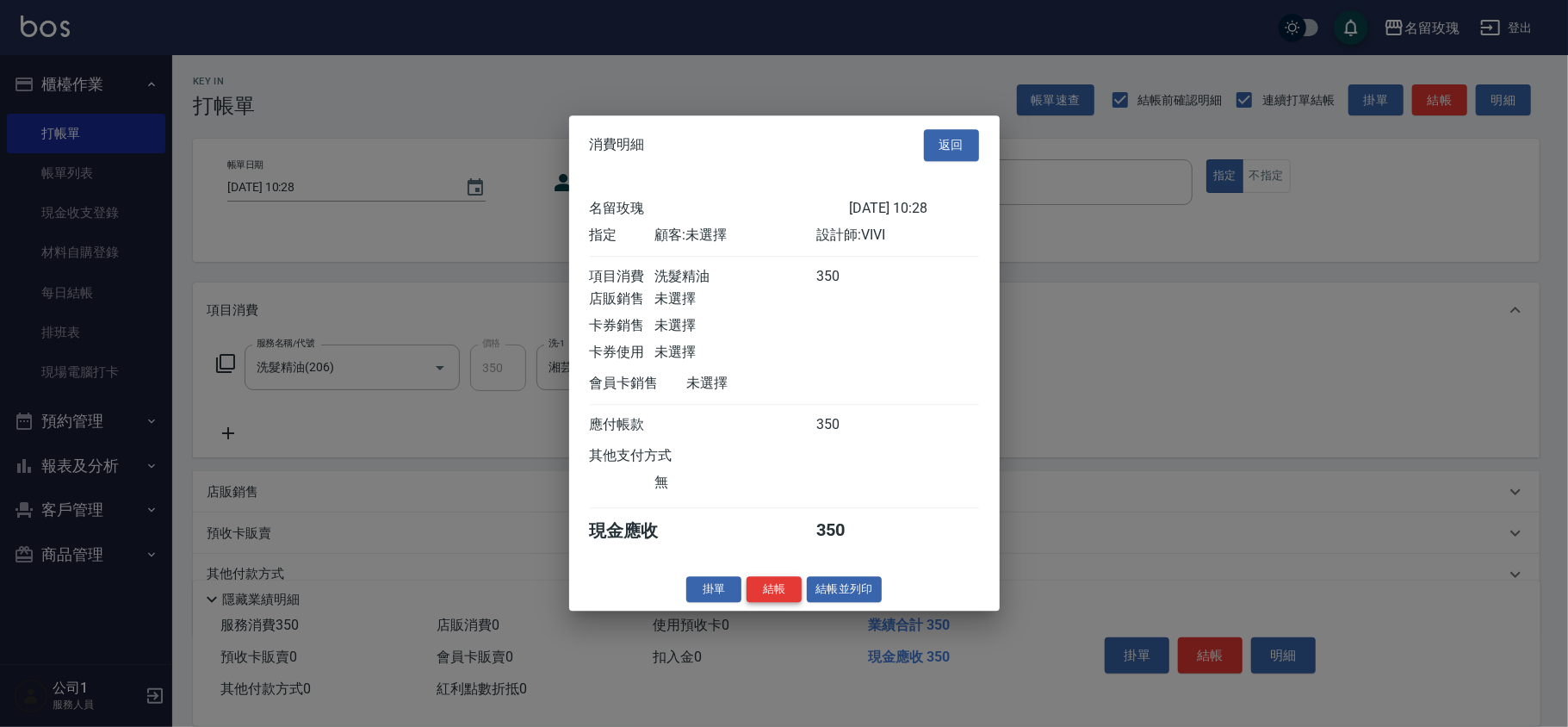
click at [796, 596] on button "結帳" at bounding box center [774, 588] width 55 height 27
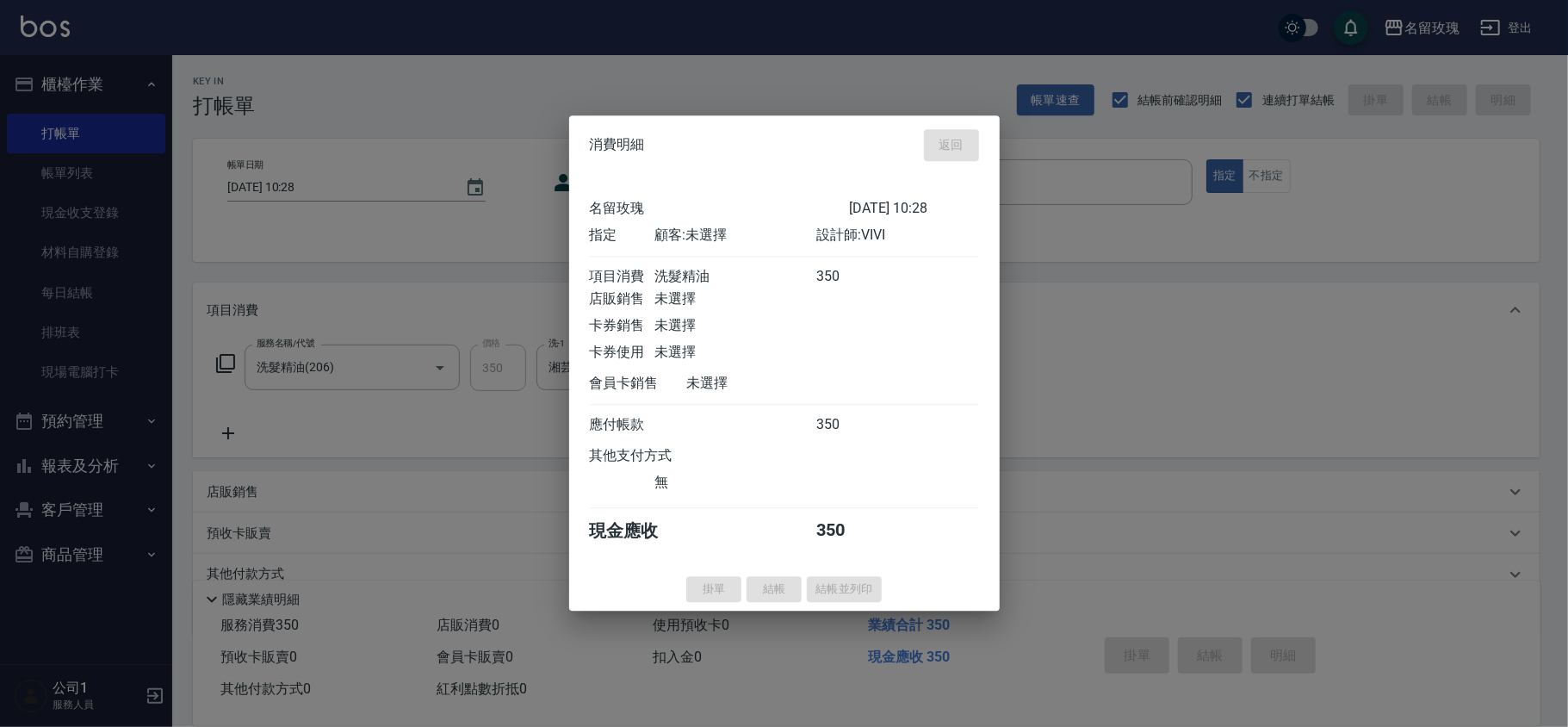
type input "[DATE] 10:29"
